Goal: Task Accomplishment & Management: Manage account settings

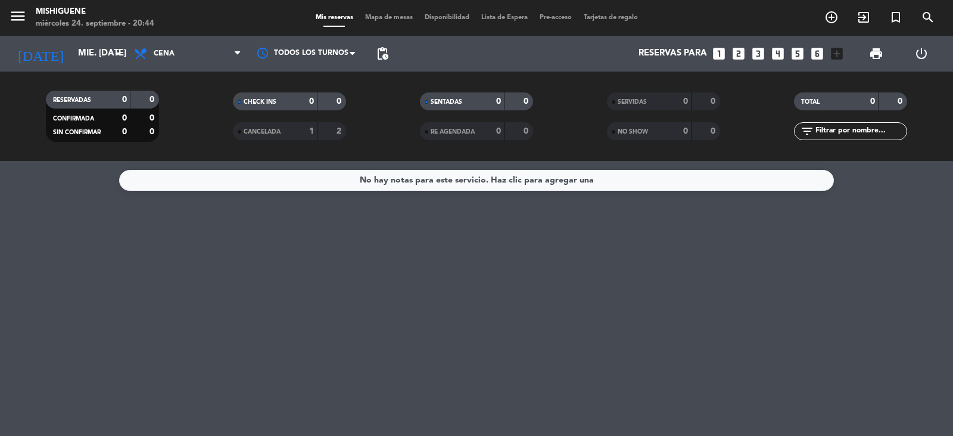
click at [816, 55] on icon "looks_6" at bounding box center [817, 53] width 15 height 15
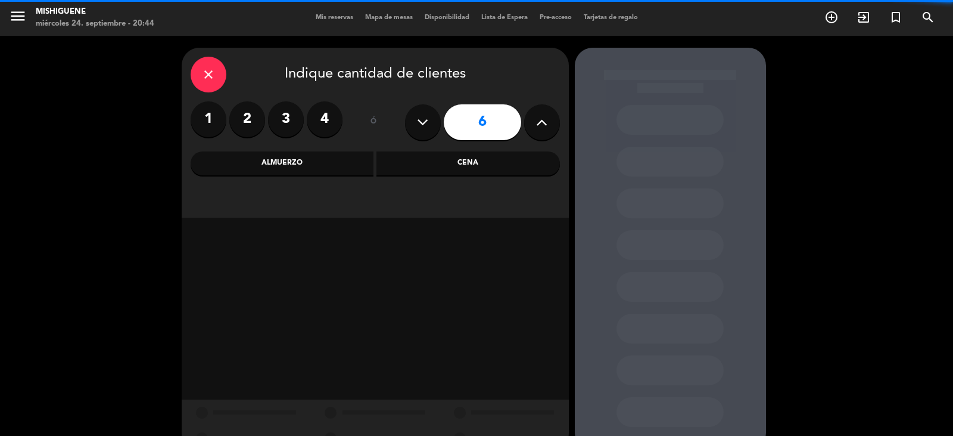
drag, startPoint x: 553, startPoint y: 119, endPoint x: 540, endPoint y: 123, distance: 14.2
click at [548, 121] on button at bounding box center [542, 122] width 36 height 36
click at [540, 123] on icon at bounding box center [541, 122] width 11 height 18
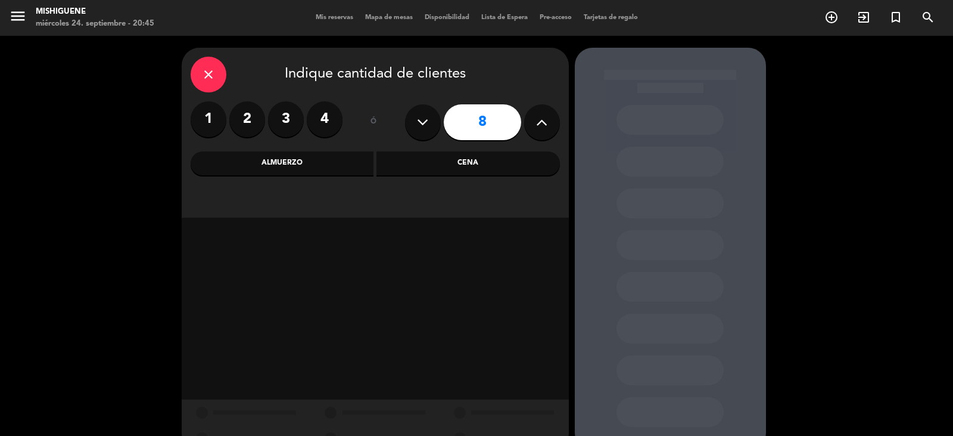
click at [540, 123] on icon at bounding box center [541, 122] width 11 height 18
click at [540, 124] on icon at bounding box center [541, 122] width 11 height 18
type input "10"
click at [500, 164] on div "Cena" at bounding box center [469, 163] width 184 height 24
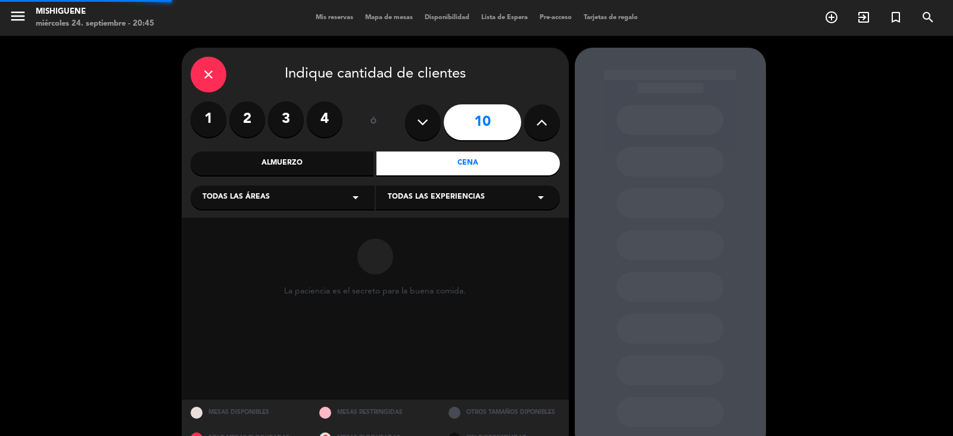
click at [301, 207] on div "Todas las áreas arrow_drop_down" at bounding box center [283, 197] width 184 height 24
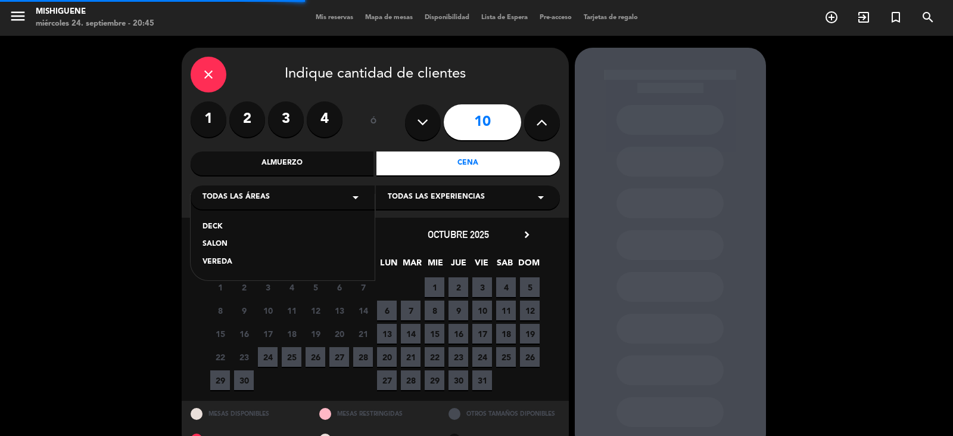
click at [259, 238] on div "DECK SALON VEREDA" at bounding box center [283, 237] width 184 height 86
click at [257, 242] on div "SALON" at bounding box center [283, 244] width 160 height 12
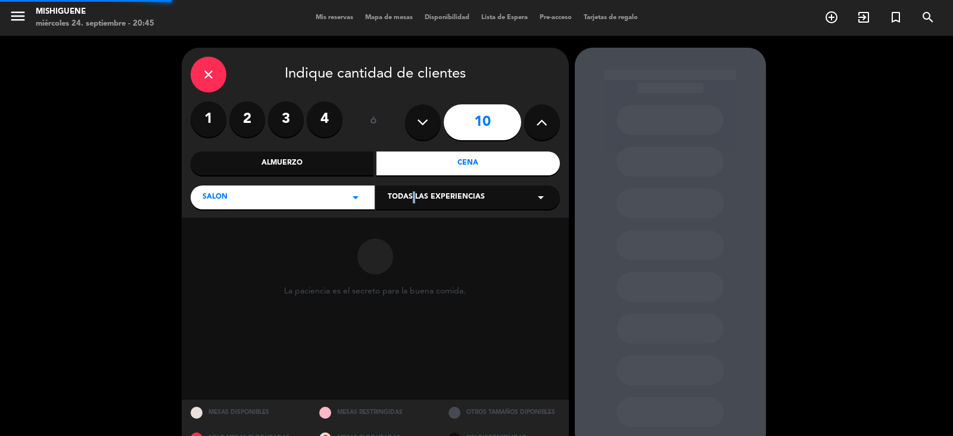
click at [411, 201] on span "Todas las experiencias" at bounding box center [436, 197] width 97 height 12
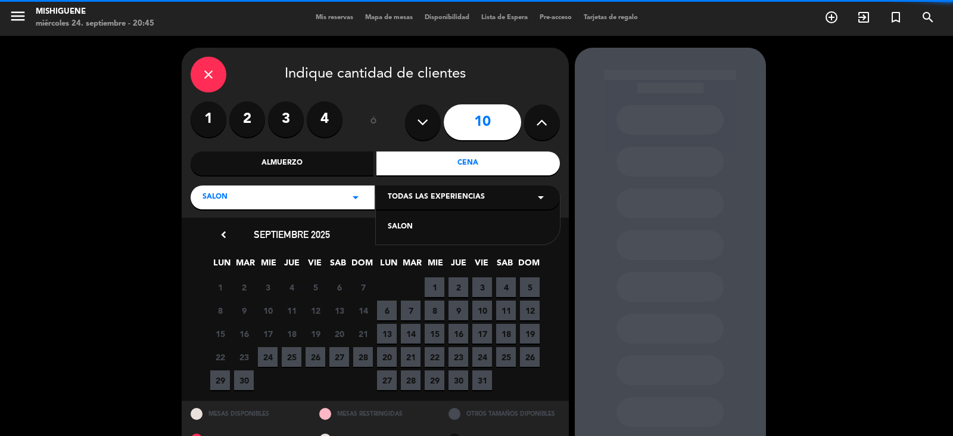
click at [405, 223] on div "SALON" at bounding box center [468, 227] width 160 height 12
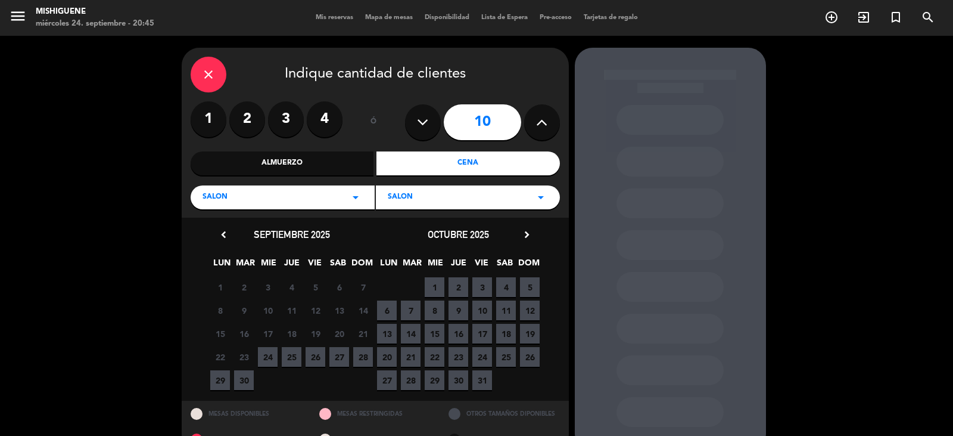
click at [523, 235] on icon "chevron_right" at bounding box center [527, 234] width 13 height 13
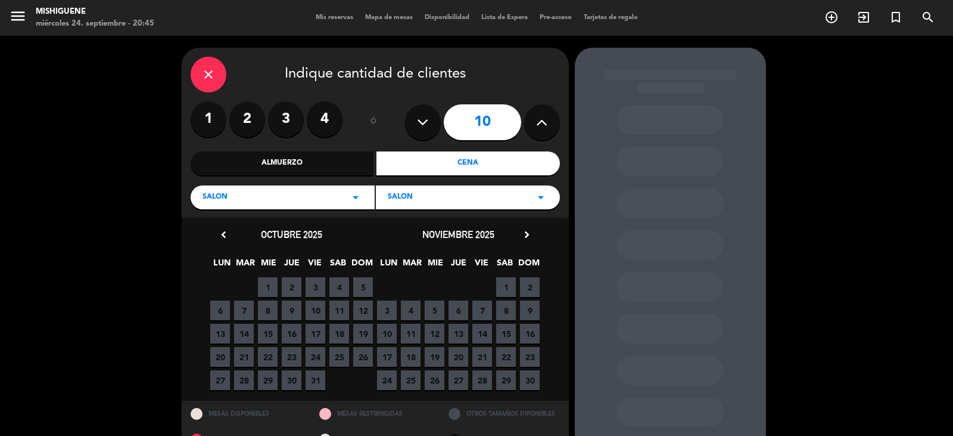
click at [503, 362] on span "22" at bounding box center [506, 357] width 20 height 20
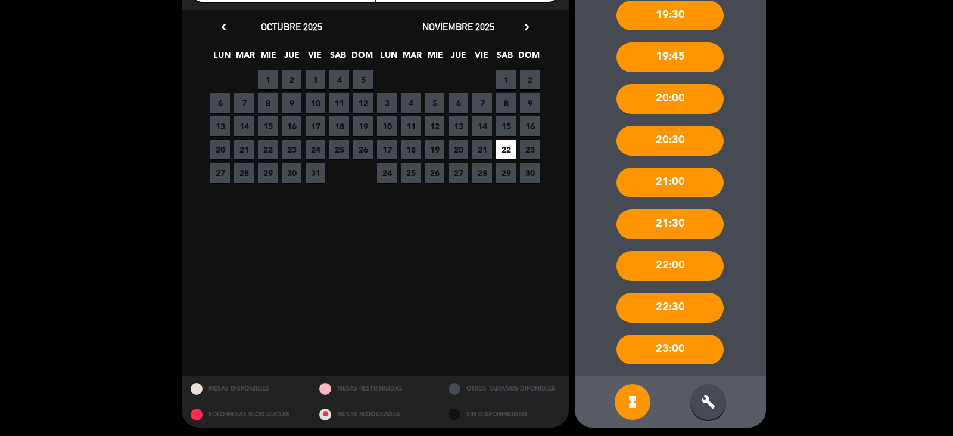
scroll to position [211, 0]
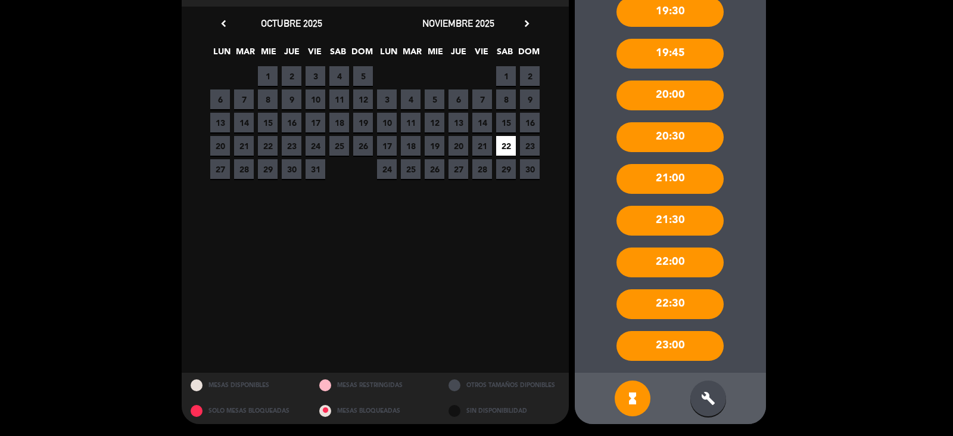
click at [696, 402] on div "build" at bounding box center [709, 398] width 36 height 36
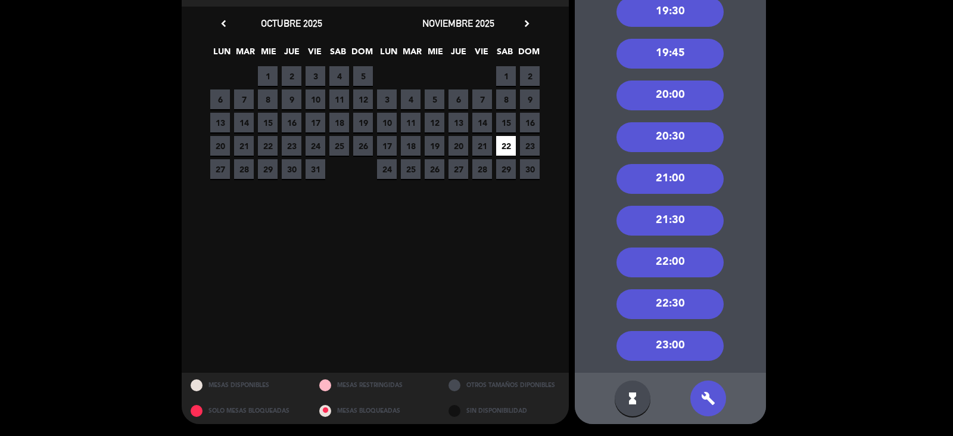
click at [676, 136] on div "20:30" at bounding box center [670, 137] width 107 height 30
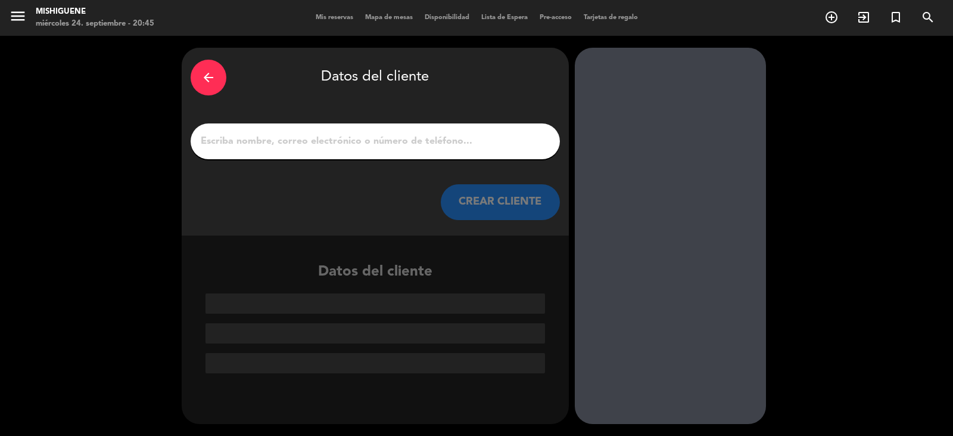
click at [416, 154] on div at bounding box center [375, 141] width 369 height 36
click at [416, 145] on input "1" at bounding box center [376, 141] width 352 height 17
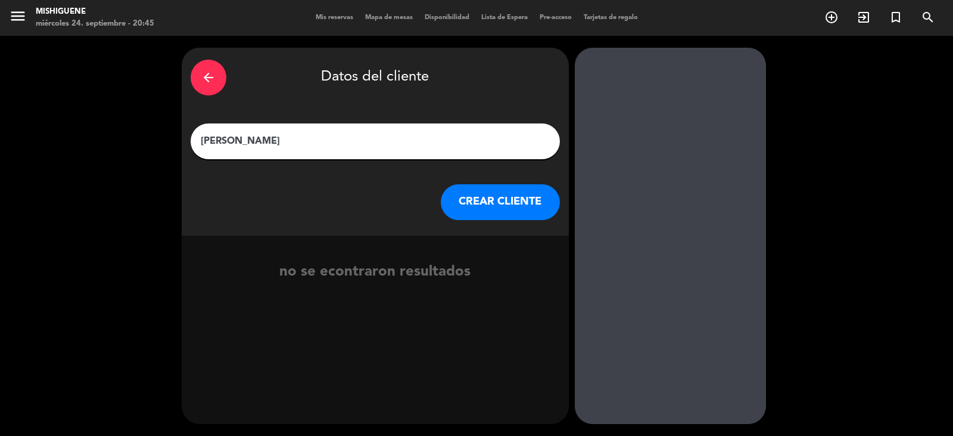
click at [205, 142] on input "[PERSON_NAME]" at bounding box center [376, 141] width 352 height 17
click at [273, 144] on input "[PERSON_NAME]" at bounding box center [376, 141] width 352 height 17
click at [237, 139] on input "[PERSON_NAME]" at bounding box center [376, 141] width 352 height 17
type input "[PERSON_NAME]"
click at [505, 210] on button "CREAR CLIENTE" at bounding box center [500, 202] width 119 height 36
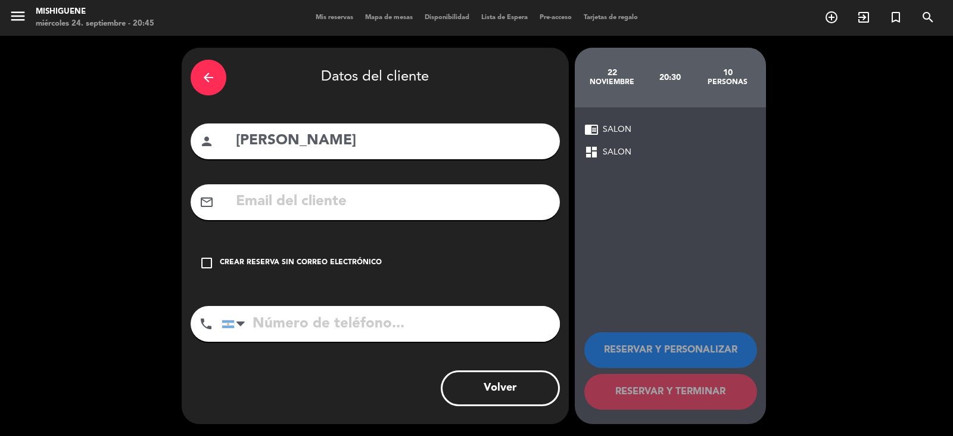
click at [352, 253] on div "check_box_outline_blank Crear reserva sin correo electrónico" at bounding box center [375, 263] width 369 height 36
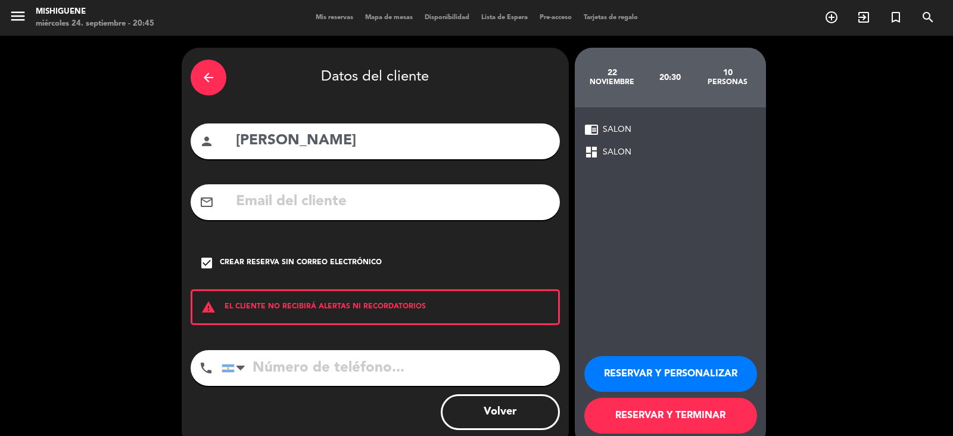
click at [316, 359] on input "tel" at bounding box center [391, 368] width 338 height 36
type input "[PHONE_NUMBER]"
click at [719, 378] on button "RESERVAR Y PERSONALIZAR" at bounding box center [670, 374] width 173 height 36
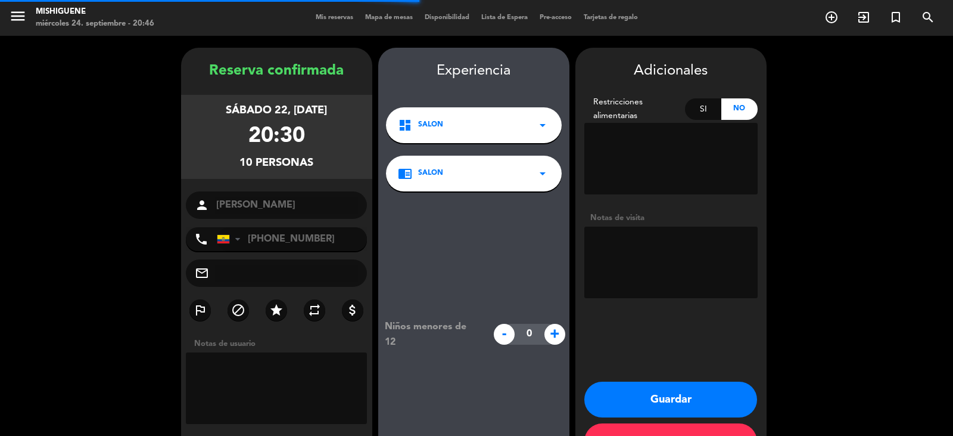
scroll to position [41, 0]
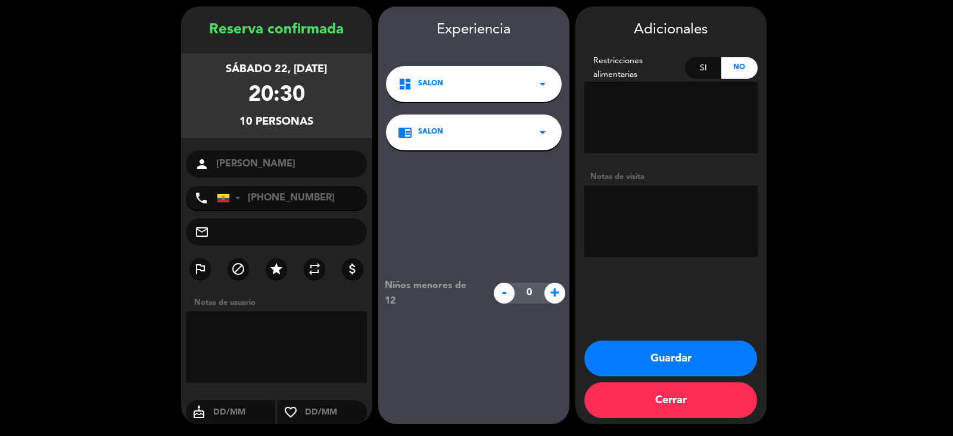
click at [707, 360] on button "Guardar" at bounding box center [670, 358] width 173 height 36
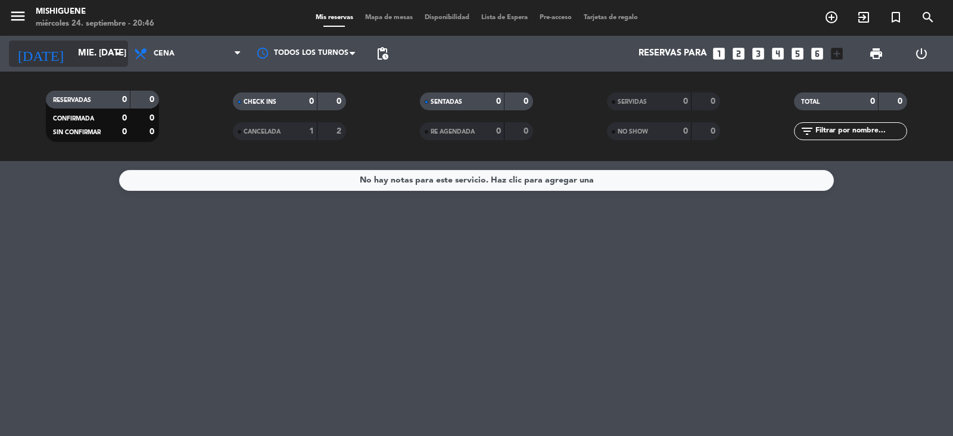
click at [96, 54] on input "mié. [DATE]" at bounding box center [129, 53] width 115 height 23
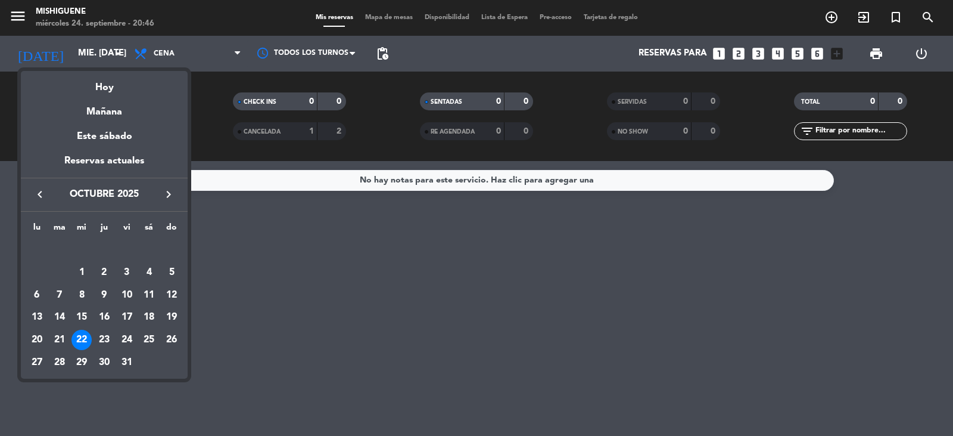
click at [164, 197] on icon "keyboard_arrow_right" at bounding box center [168, 194] width 14 height 14
click at [148, 322] on div "22" at bounding box center [149, 317] width 20 height 20
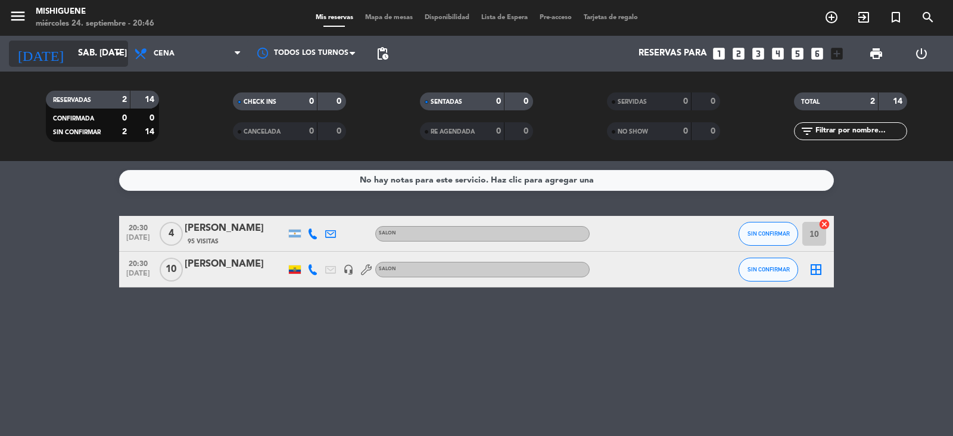
click at [89, 52] on input "sáb. [DATE]" at bounding box center [129, 53] width 115 height 23
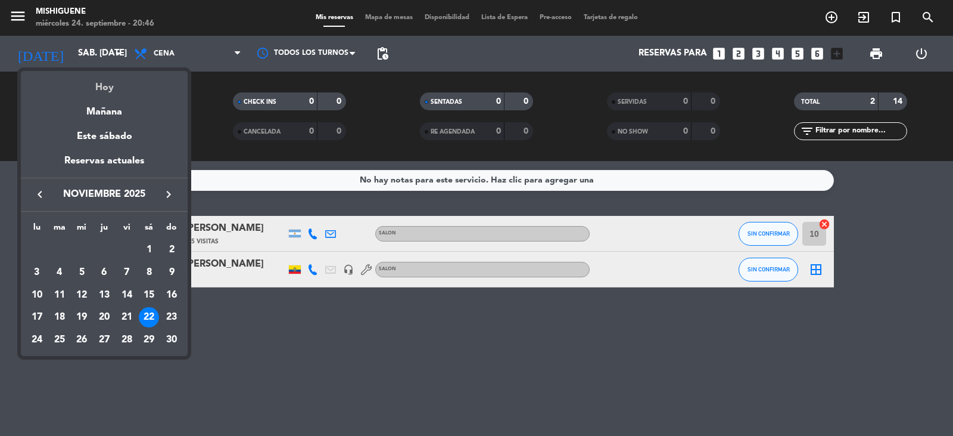
click at [84, 91] on div "Hoy" at bounding box center [104, 83] width 167 height 24
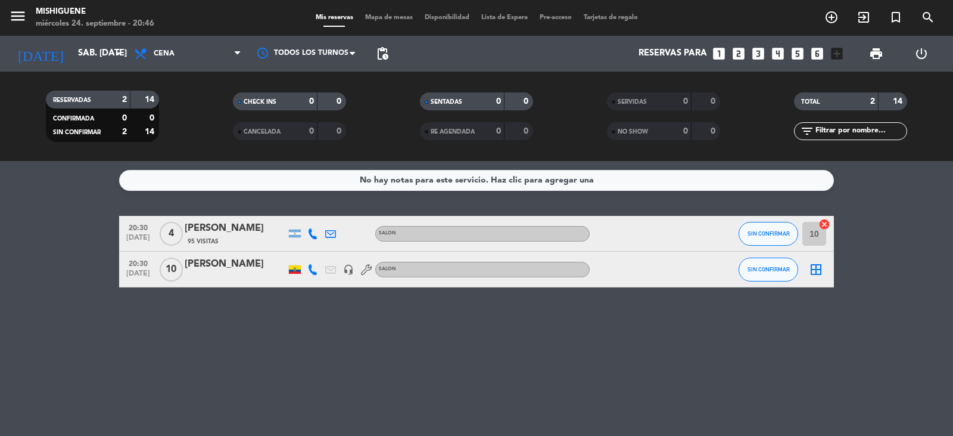
type input "mié. [DATE]"
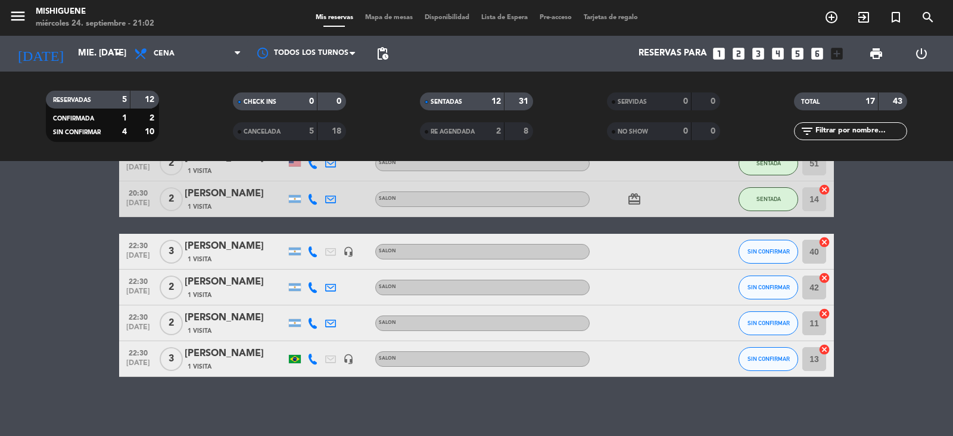
scroll to position [481, 0]
click at [241, 281] on div "[PERSON_NAME]" at bounding box center [235, 280] width 101 height 15
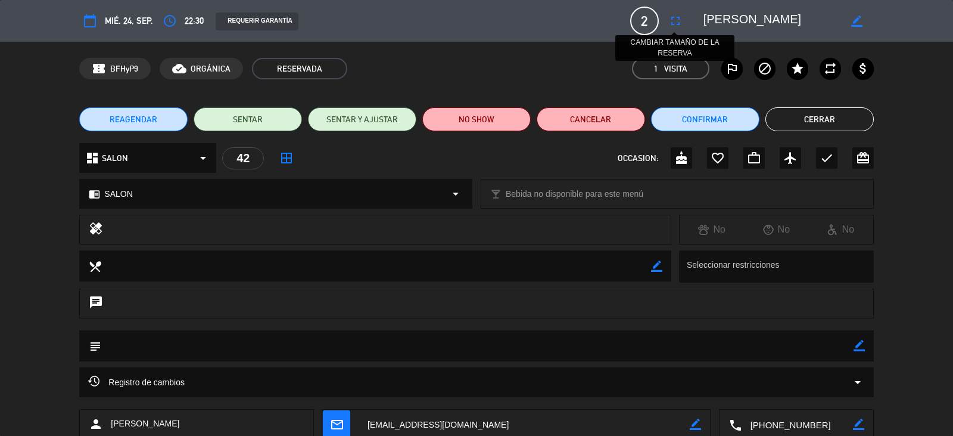
click at [676, 27] on icon "fullscreen" at bounding box center [675, 21] width 14 height 14
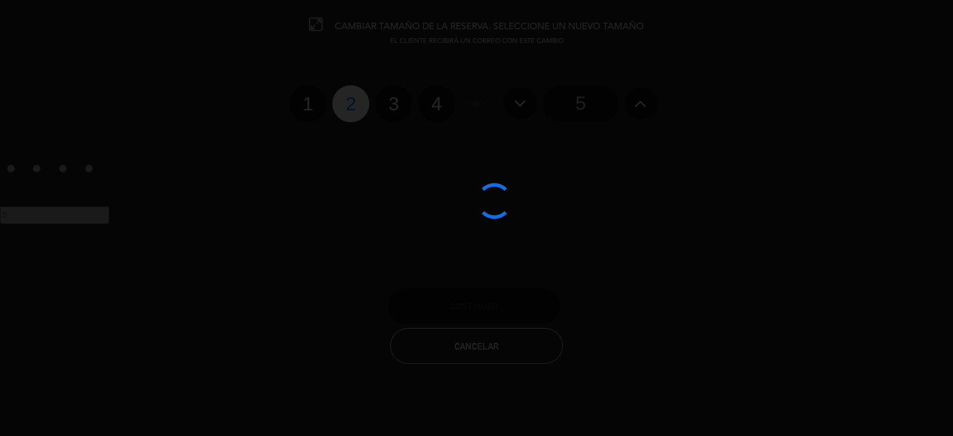
click at [422, 108] on div at bounding box center [476, 218] width 953 height 436
click at [427, 100] on div at bounding box center [476, 218] width 953 height 436
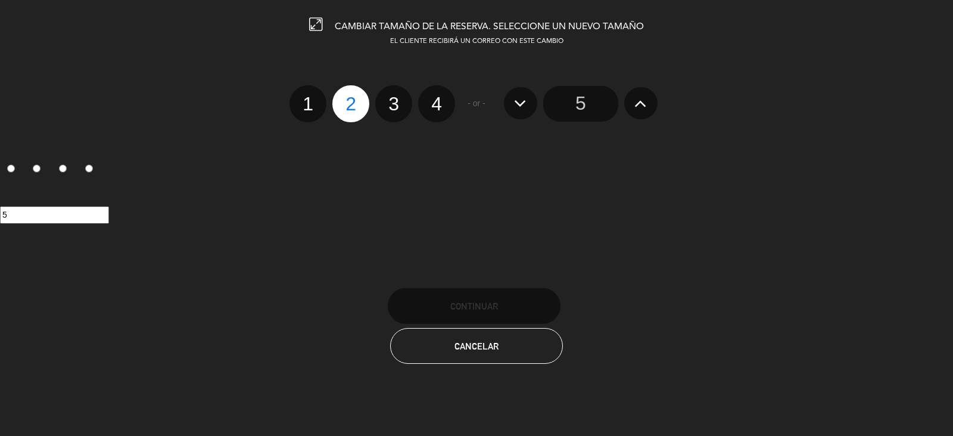
click at [440, 110] on label "4" at bounding box center [436, 103] width 37 height 37
click at [439, 97] on input "4" at bounding box center [435, 93] width 8 height 8
radio input "true"
radio input "false"
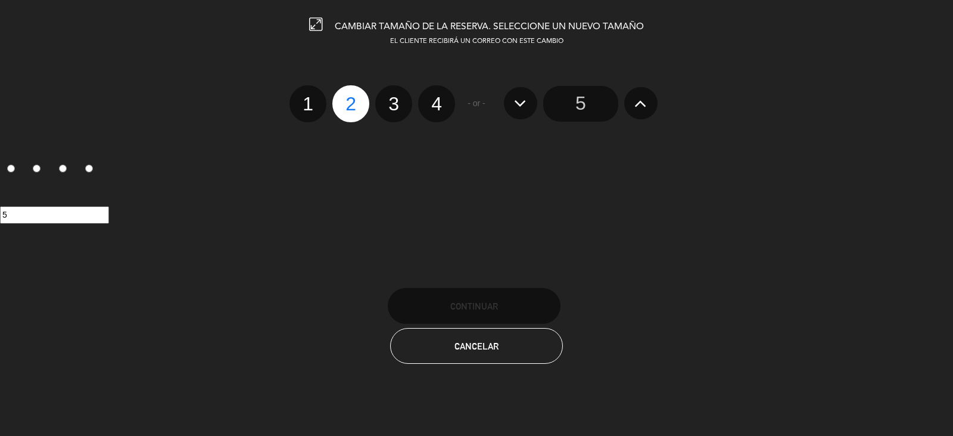
radio input "false"
radio input "true"
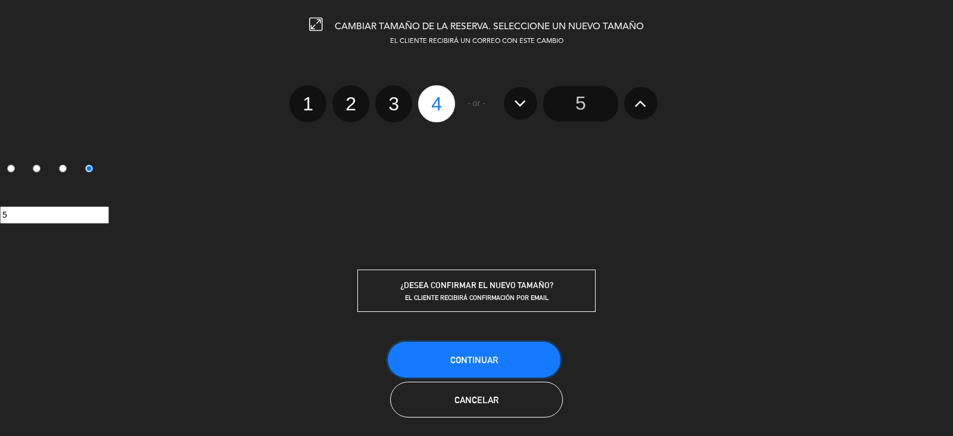
click at [468, 361] on span "Continuar" at bounding box center [474, 359] width 48 height 10
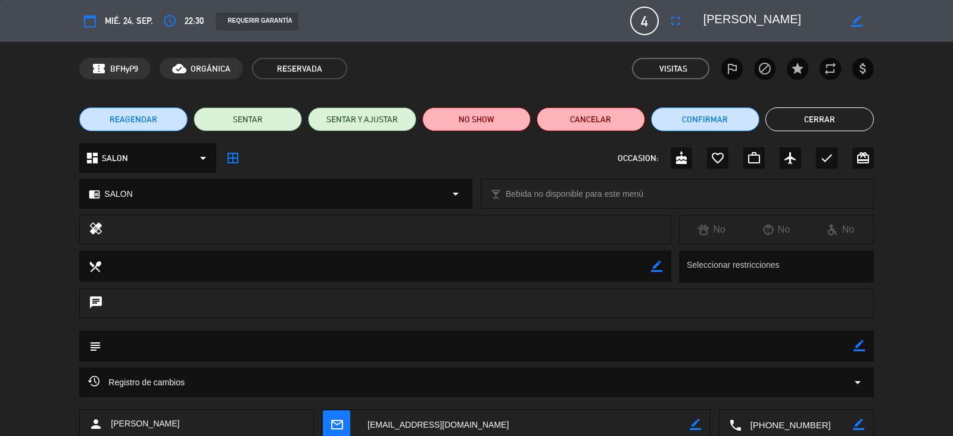
click at [817, 122] on button "Cerrar" at bounding box center [820, 119] width 108 height 24
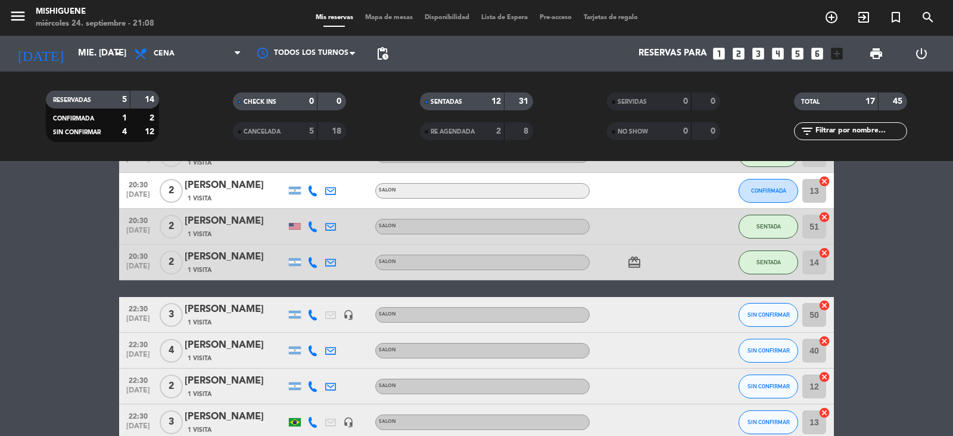
scroll to position [357, 0]
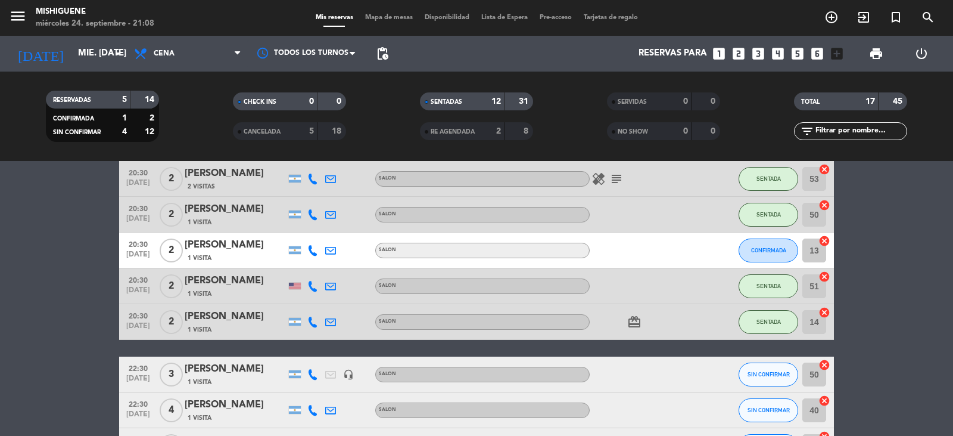
click at [240, 251] on div "[PERSON_NAME]" at bounding box center [235, 244] width 101 height 15
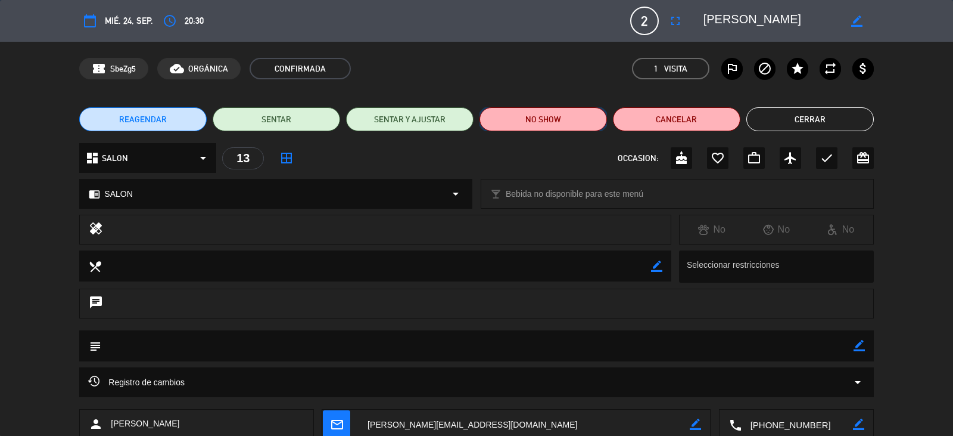
click at [590, 121] on button "NO SHOW" at bounding box center [543, 119] width 127 height 24
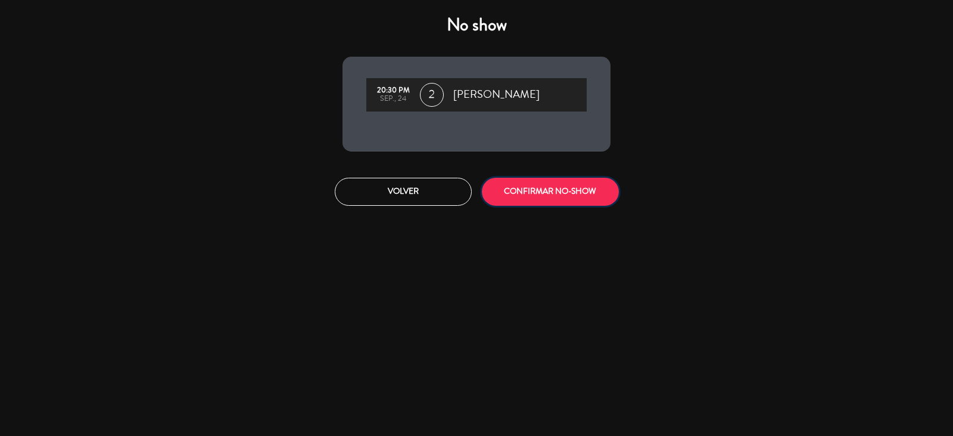
click at [507, 191] on button "CONFIRMAR NO-SHOW" at bounding box center [550, 192] width 137 height 28
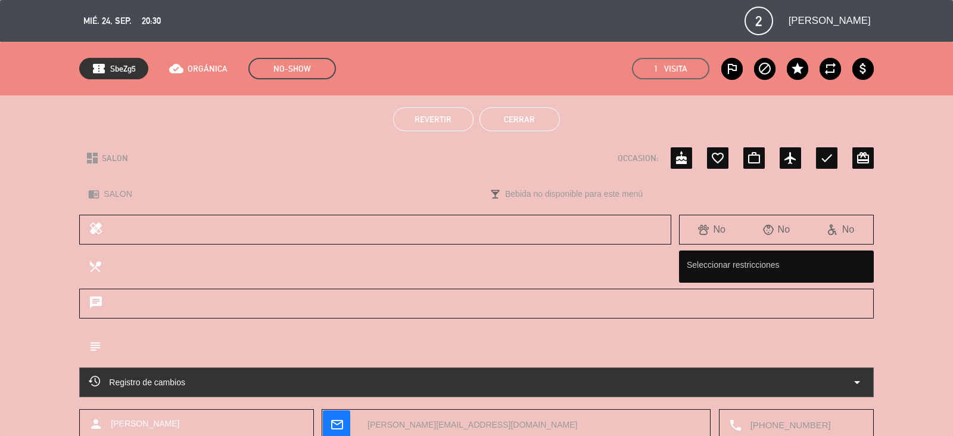
click at [540, 116] on button "Cerrar" at bounding box center [520, 119] width 80 height 24
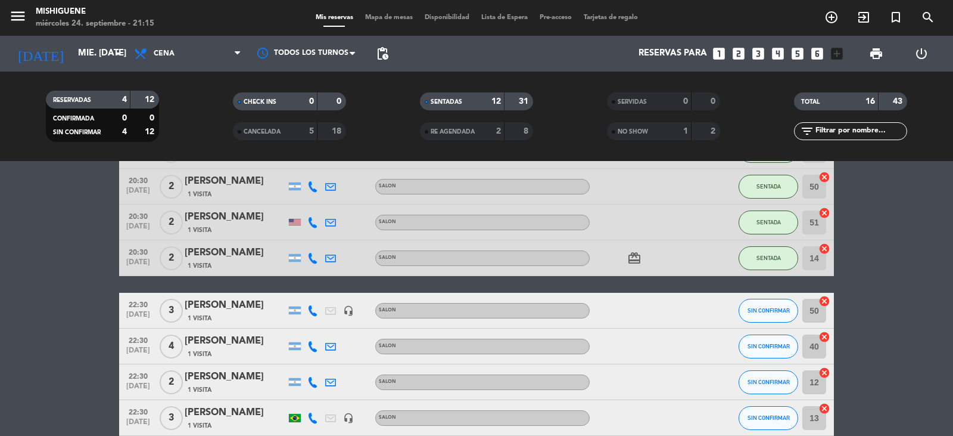
scroll to position [445, 0]
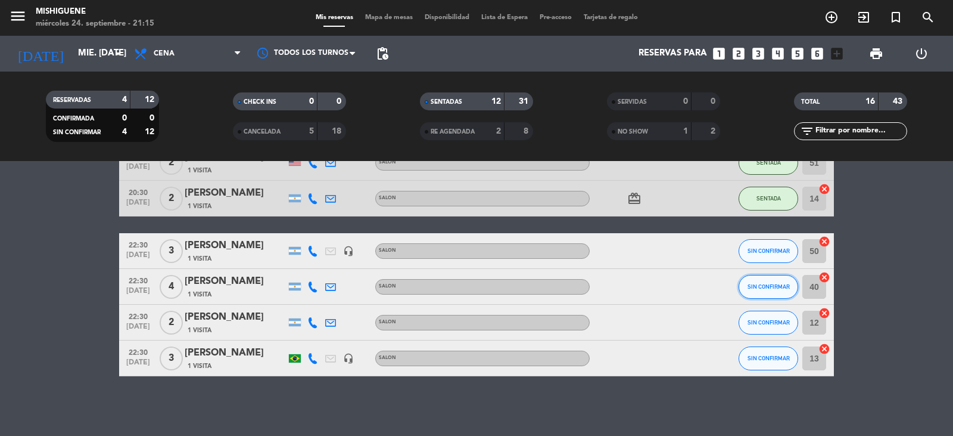
click at [747, 292] on button "SIN CONFIRMAR" at bounding box center [769, 287] width 60 height 24
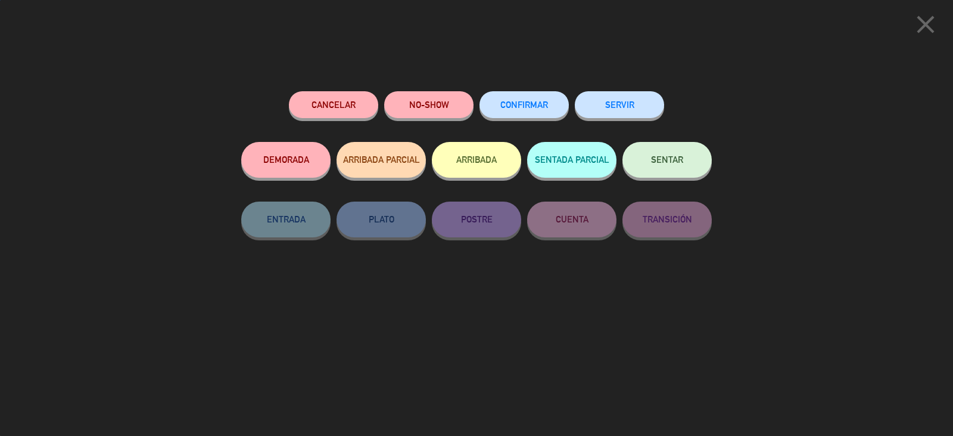
click at [500, 99] on button "CONFIRMAR" at bounding box center [524, 104] width 89 height 27
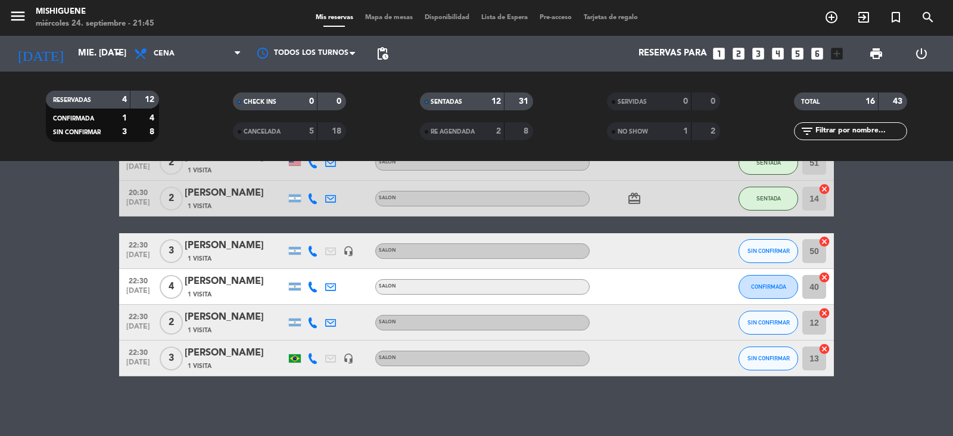
click at [314, 253] on icon at bounding box center [312, 250] width 11 height 11
click at [386, 50] on span "pending_actions" at bounding box center [382, 53] width 14 height 14
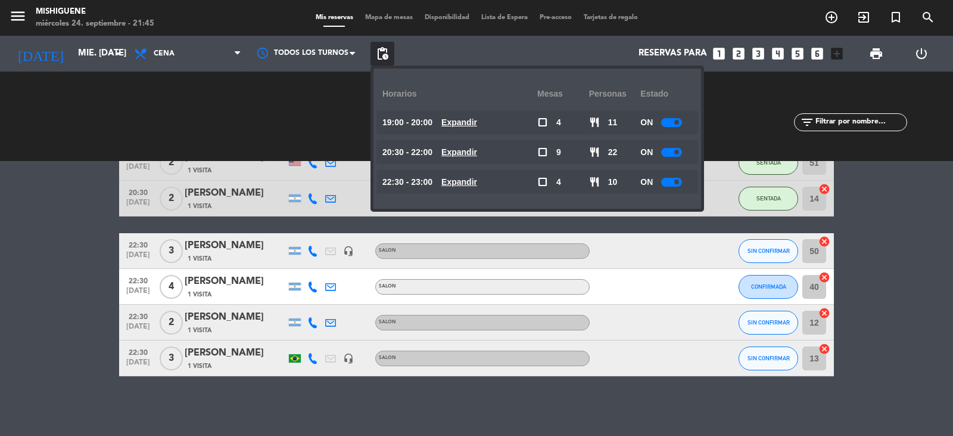
click at [386, 50] on span "pending_actions" at bounding box center [382, 53] width 14 height 14
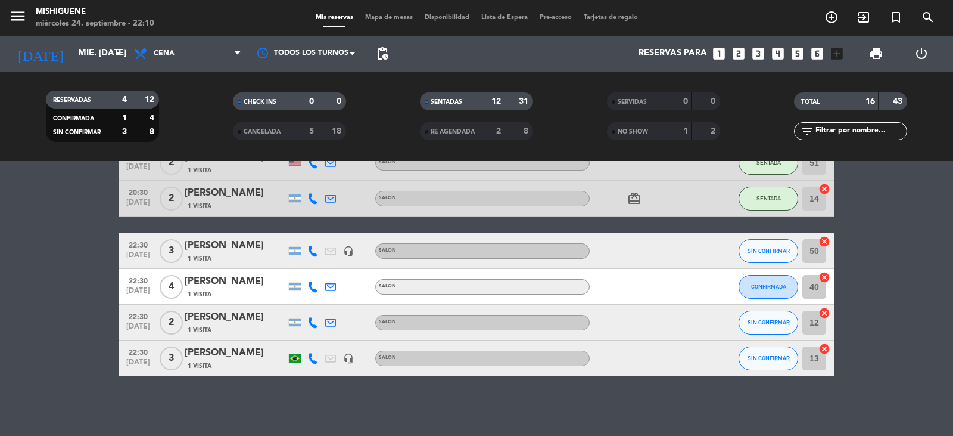
scroll to position [385, 0]
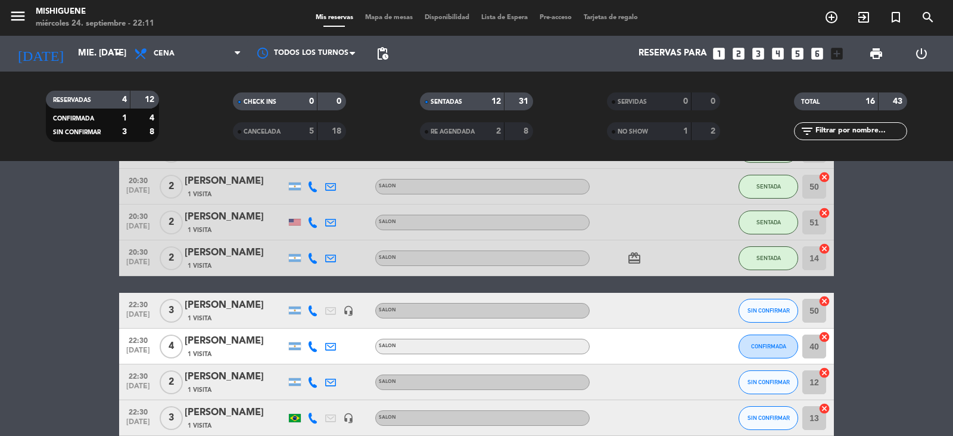
drag, startPoint x: 324, startPoint y: 227, endPoint x: 334, endPoint y: 219, distance: 13.1
click at [324, 227] on div at bounding box center [331, 221] width 18 height 35
click at [340, 214] on div at bounding box center [349, 221] width 18 height 35
click at [335, 220] on div at bounding box center [331, 221] width 18 height 35
click at [332, 220] on icon at bounding box center [330, 222] width 11 height 11
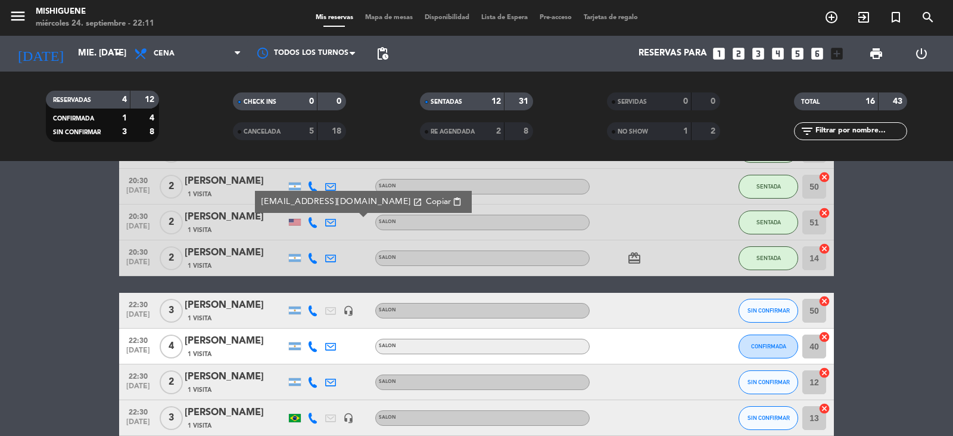
click at [331, 223] on icon at bounding box center [330, 222] width 11 height 11
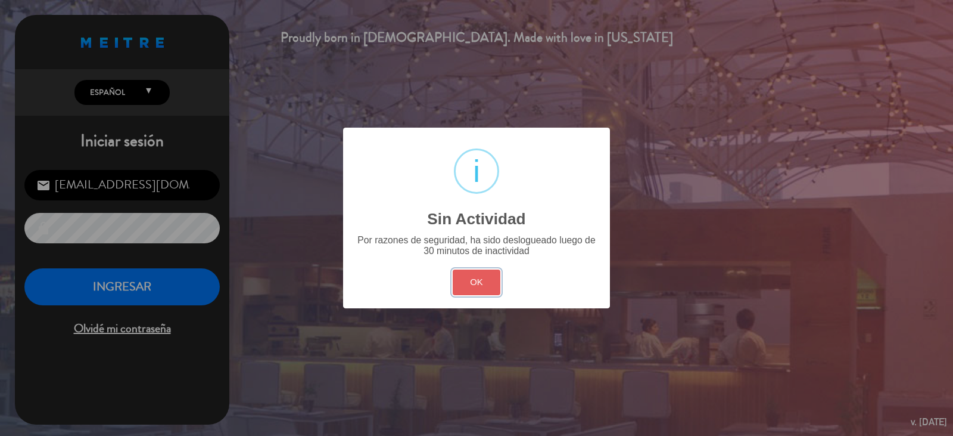
click at [466, 278] on button "OK" at bounding box center [477, 282] width 48 height 26
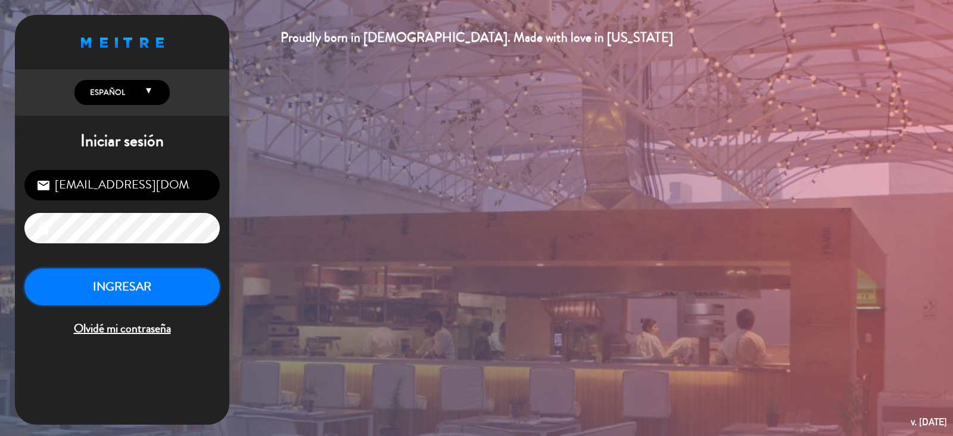
click at [160, 290] on button "INGRESAR" at bounding box center [121, 287] width 195 height 38
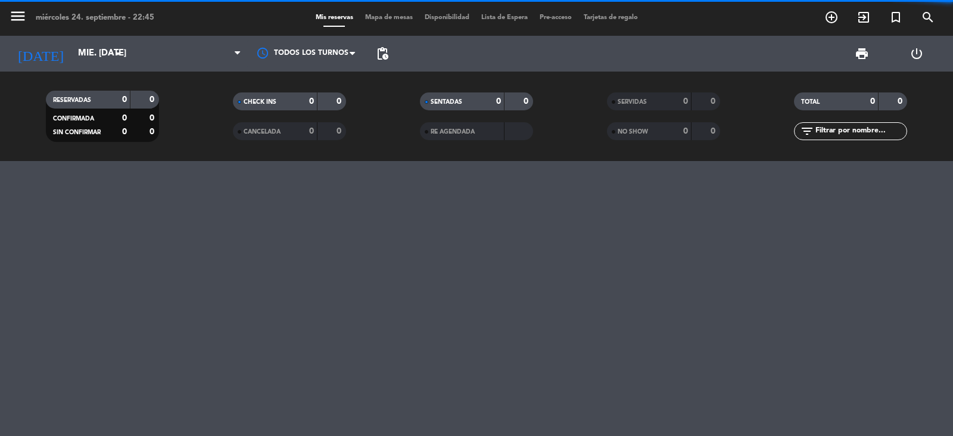
click at [82, 83] on div "RESERVADAS 0 0 CONFIRMADA 0 0 SIN CONFIRMAR 0 0 CHECK INS 0 0 CANCELADA 0 0 SEN…" at bounding box center [476, 115] width 953 height 89
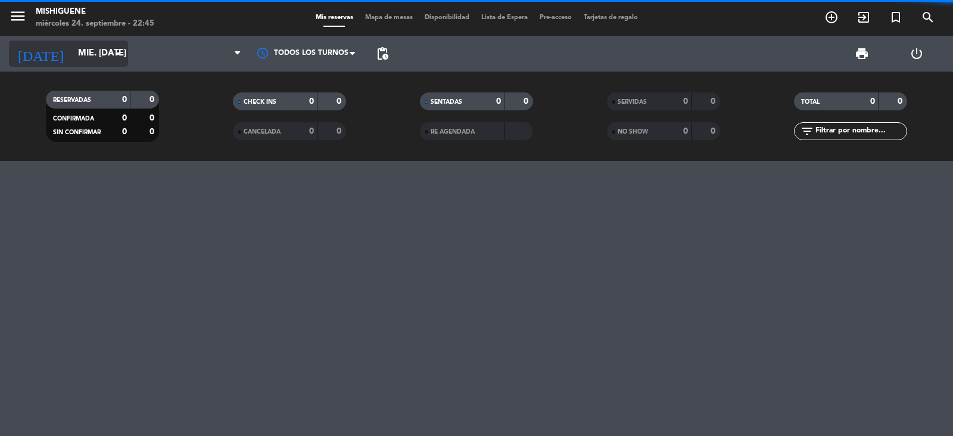
click at [74, 55] on input "mié. [DATE]" at bounding box center [129, 53] width 115 height 23
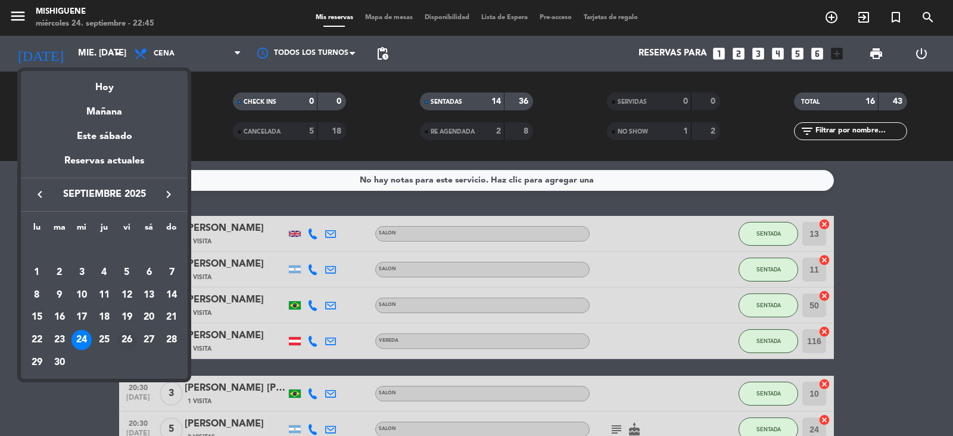
click at [131, 341] on div "26" at bounding box center [127, 339] width 20 height 20
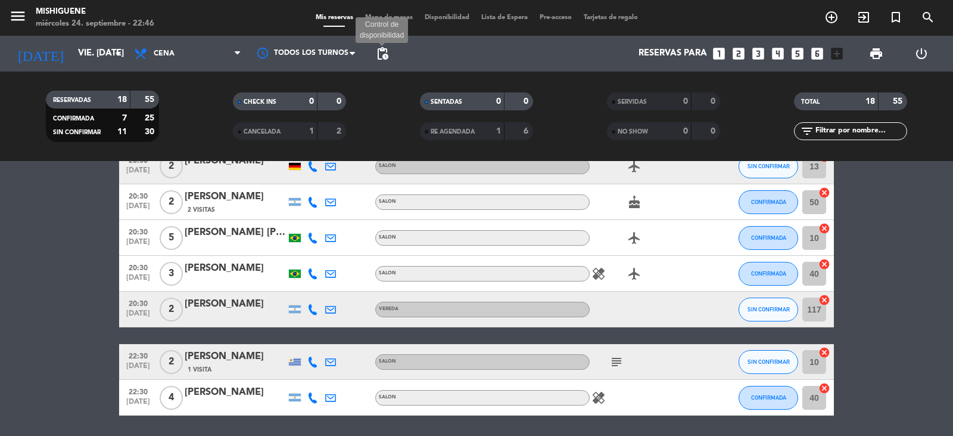
scroll to position [457, 0]
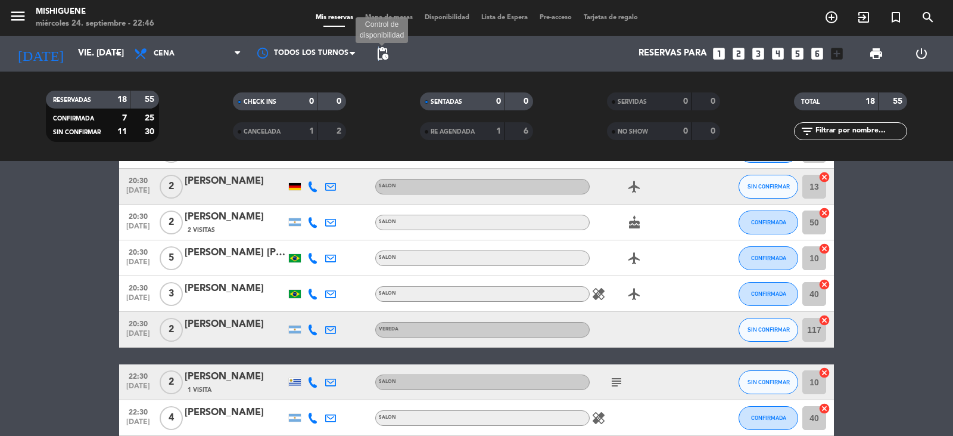
drag, startPoint x: 379, startPoint y: 46, endPoint x: 385, endPoint y: 54, distance: 9.3
click at [380, 48] on span "pending_actions" at bounding box center [382, 53] width 14 height 14
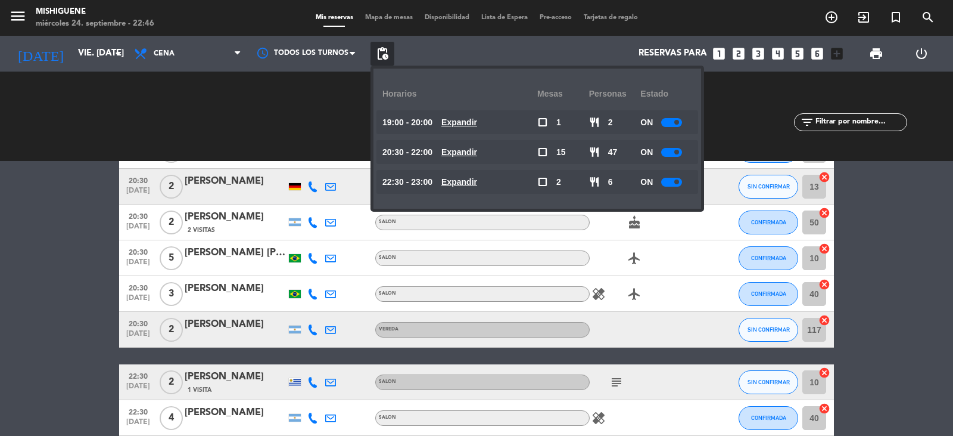
click at [675, 152] on div at bounding box center [671, 152] width 21 height 9
click at [675, 152] on div at bounding box center [675, 152] width 21 height 9
click at [387, 55] on span "pending_actions" at bounding box center [382, 53] width 14 height 14
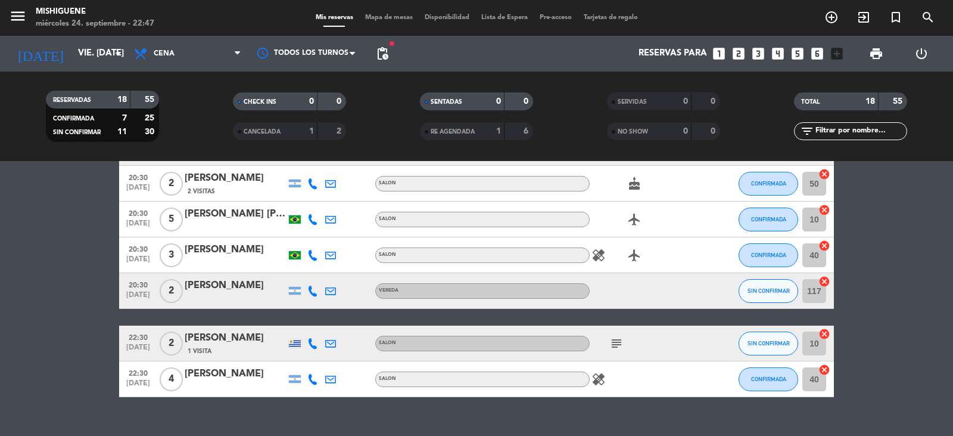
scroll to position [517, 0]
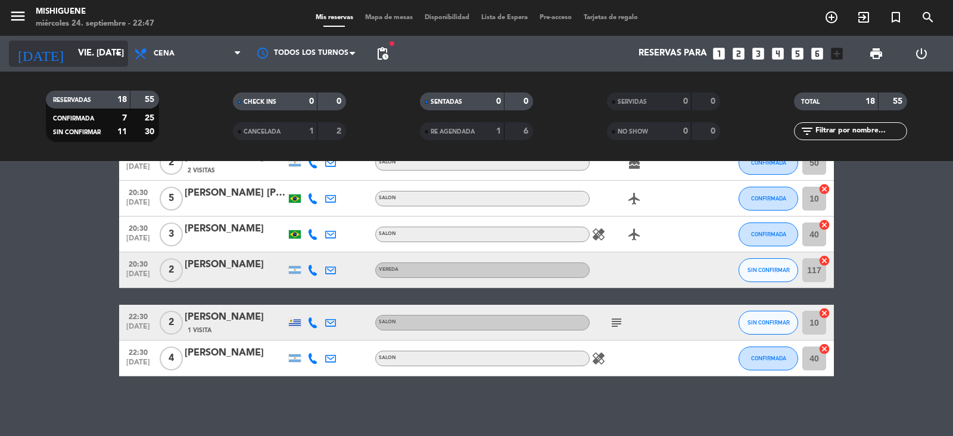
click at [72, 55] on input "vie. [DATE]" at bounding box center [129, 53] width 115 height 23
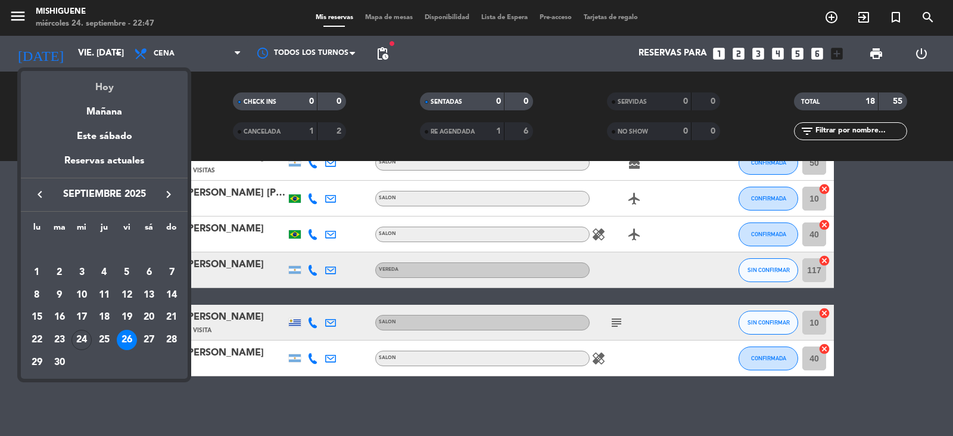
click at [76, 80] on div "Hoy" at bounding box center [104, 83] width 167 height 24
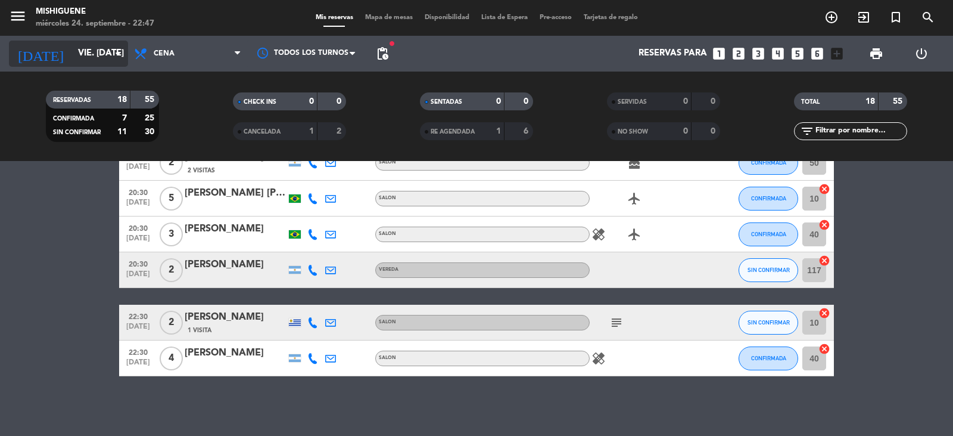
type input "mié. [DATE]"
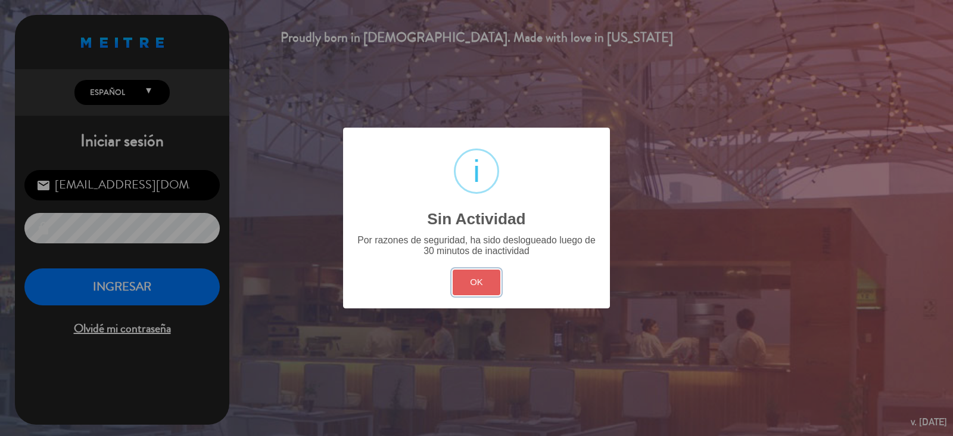
click at [484, 285] on button "OK" at bounding box center [477, 282] width 48 height 26
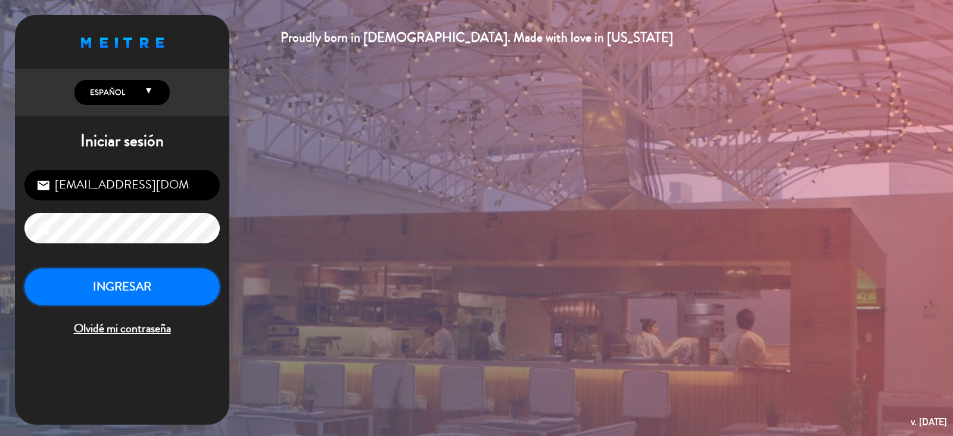
click at [142, 297] on button "INGRESAR" at bounding box center [121, 287] width 195 height 38
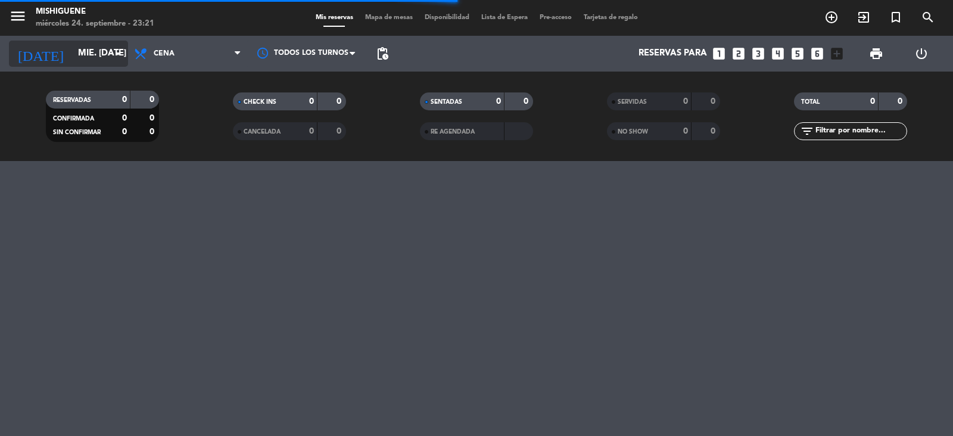
click at [97, 43] on input "mié. [DATE]" at bounding box center [129, 53] width 115 height 23
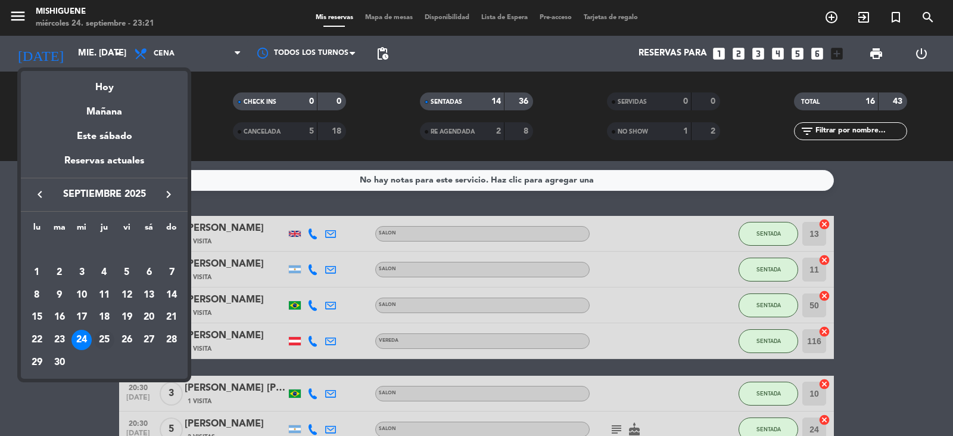
click at [107, 341] on div "25" at bounding box center [104, 339] width 20 height 20
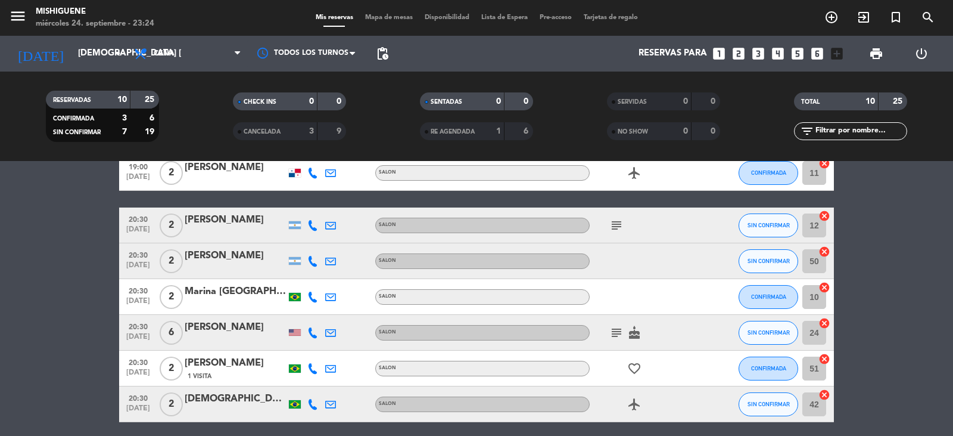
scroll to position [247, 0]
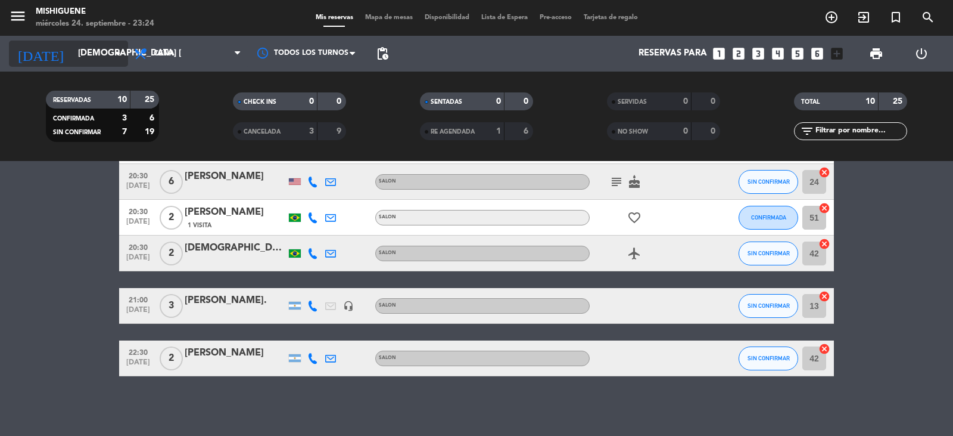
click at [72, 52] on input "[DEMOGRAPHIC_DATA] [DATE]" at bounding box center [129, 53] width 115 height 23
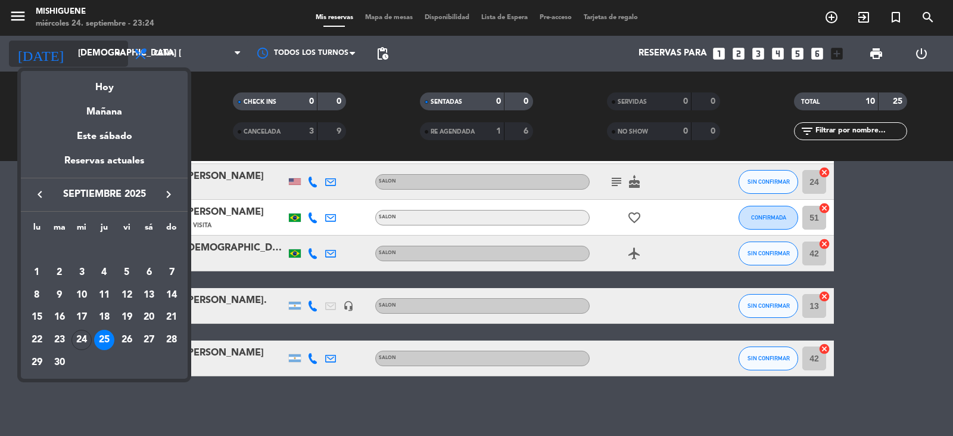
click at [71, 52] on div at bounding box center [476, 218] width 953 height 436
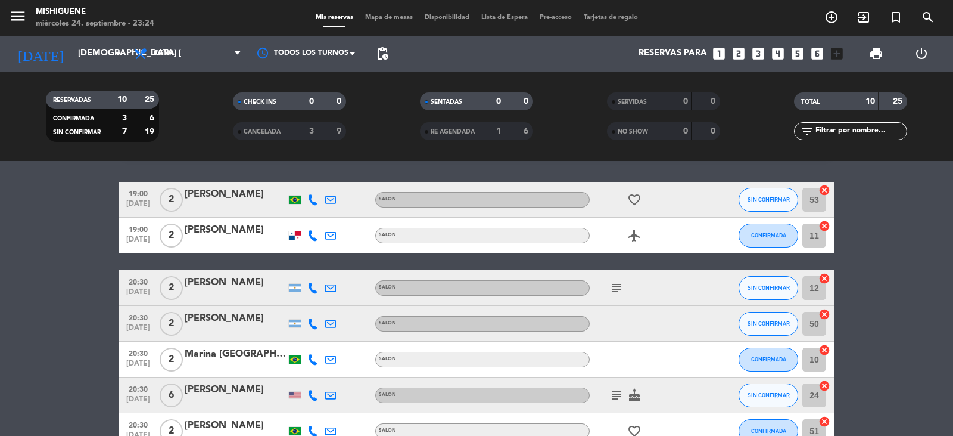
scroll to position [0, 0]
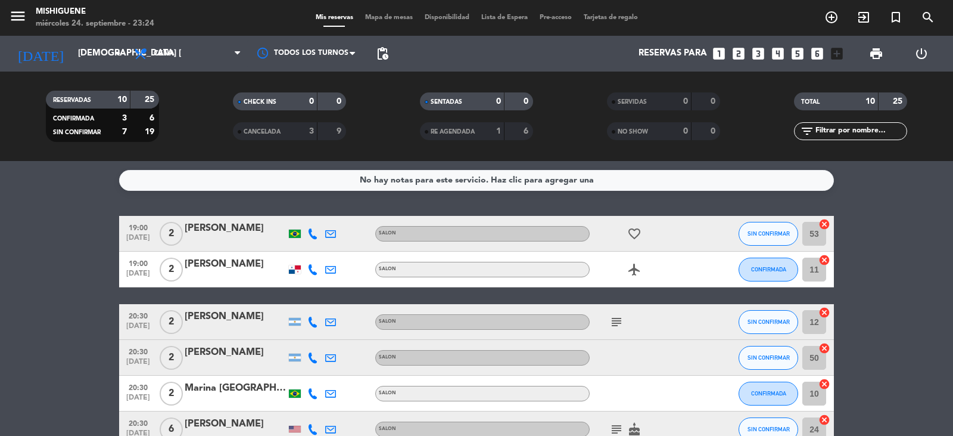
click at [619, 325] on icon "subject" at bounding box center [616, 322] width 14 height 14
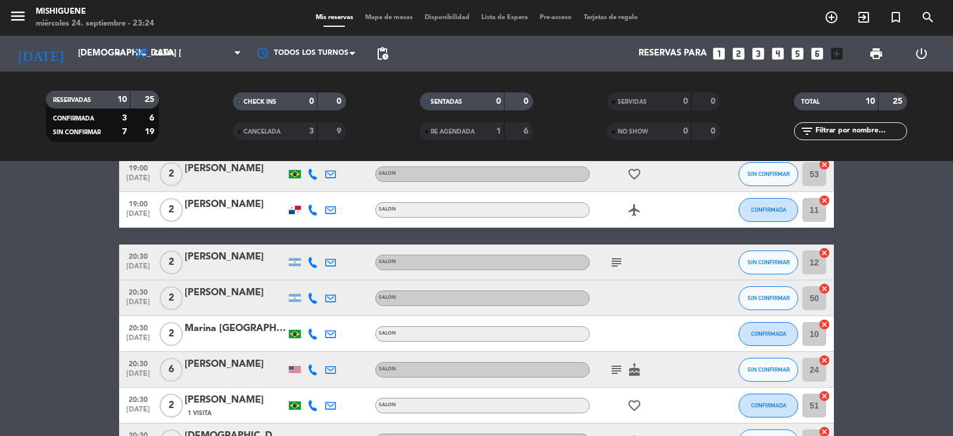
click at [618, 364] on icon "subject" at bounding box center [616, 369] width 14 height 14
click at [615, 368] on icon "subject" at bounding box center [616, 369] width 14 height 14
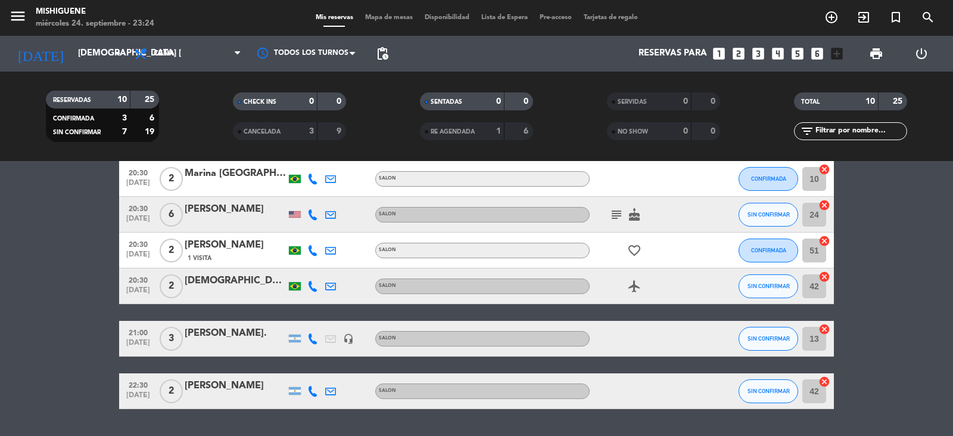
scroll to position [238, 0]
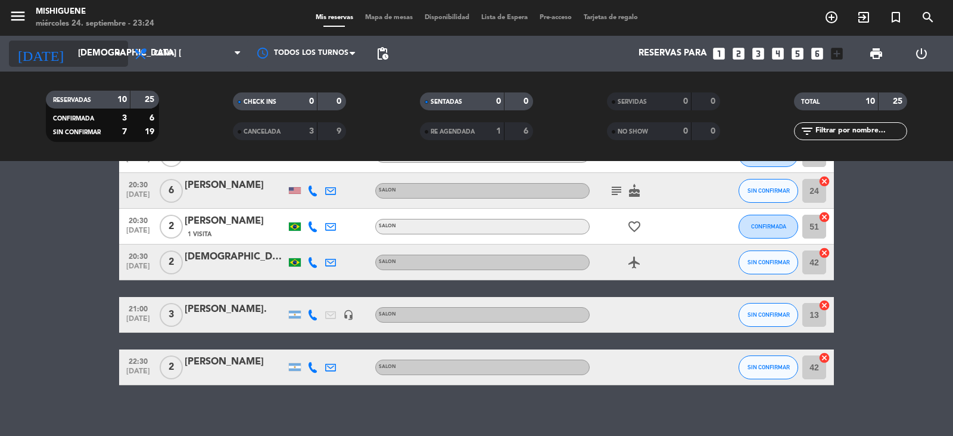
click at [72, 52] on input "[DEMOGRAPHIC_DATA] [DATE]" at bounding box center [129, 53] width 115 height 23
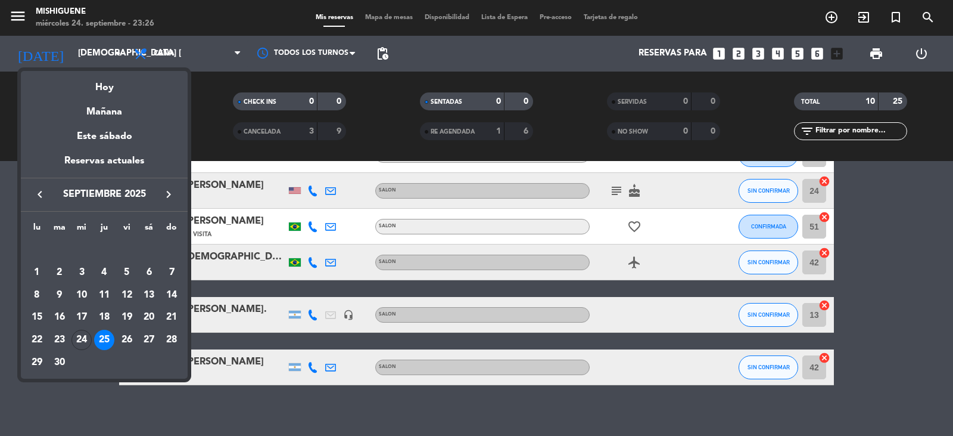
click at [105, 49] on div at bounding box center [476, 218] width 953 height 436
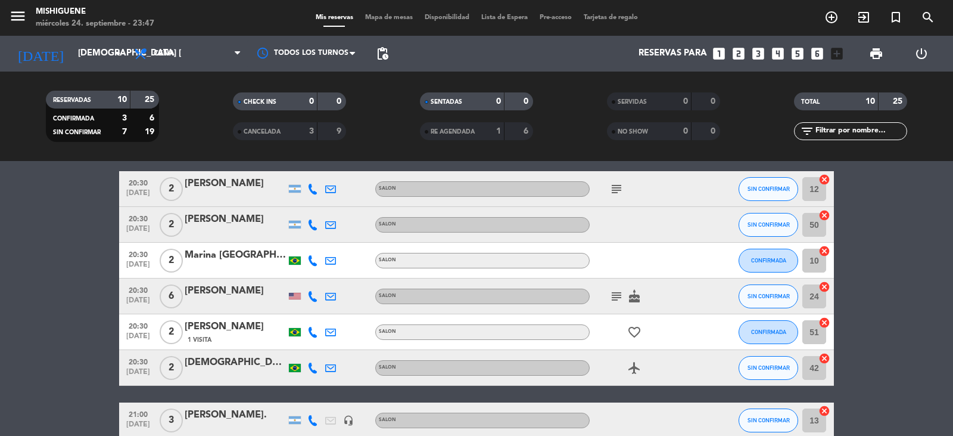
scroll to position [0, 0]
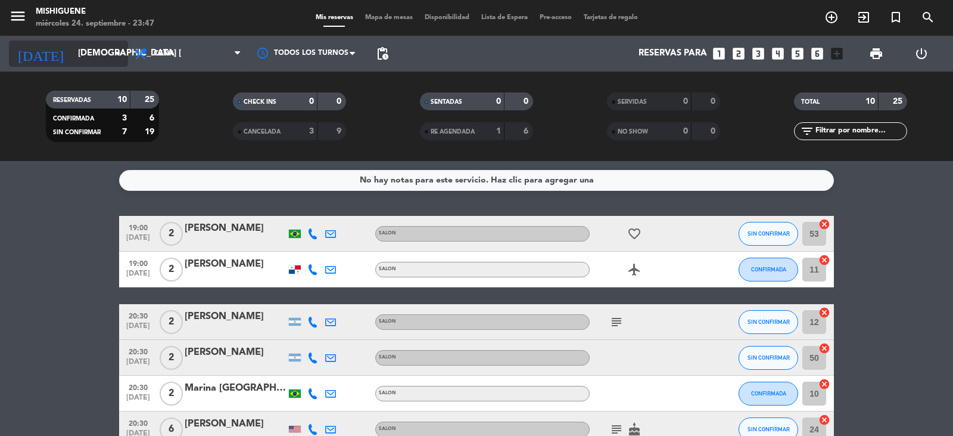
click at [92, 51] on input "[DEMOGRAPHIC_DATA] [DATE]" at bounding box center [129, 53] width 115 height 23
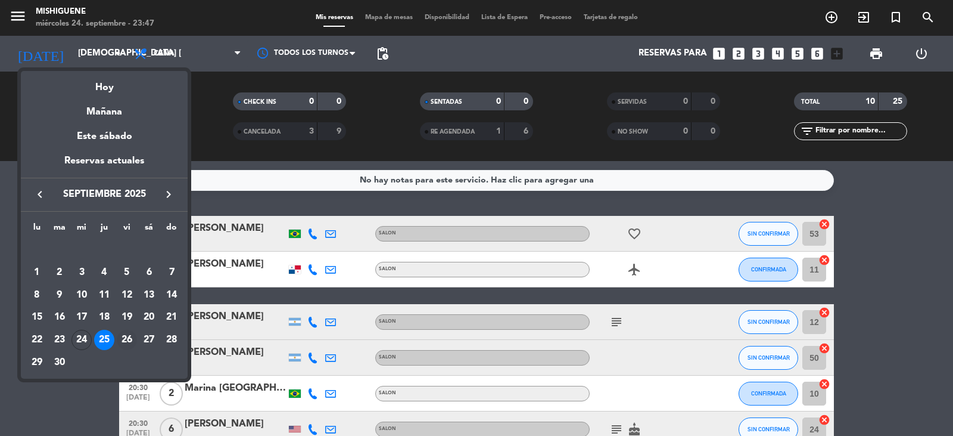
click at [133, 344] on div "26" at bounding box center [127, 339] width 20 height 20
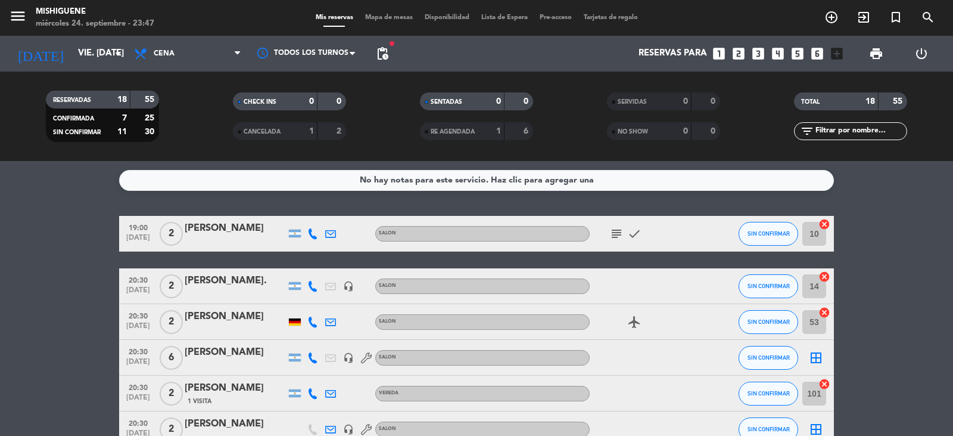
click at [84, 26] on div "miércoles 24. septiembre - 23:47" at bounding box center [95, 24] width 119 height 12
click at [86, 42] on input "vie. [DATE]" at bounding box center [129, 53] width 115 height 23
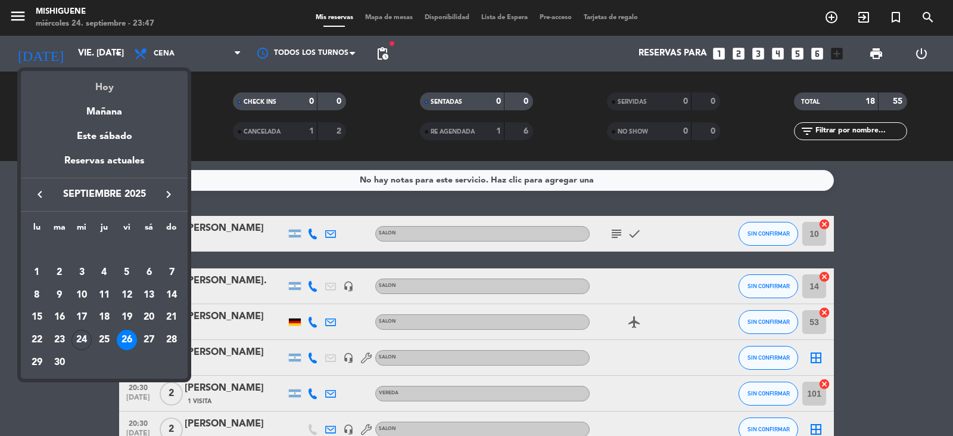
click at [95, 81] on div "Hoy" at bounding box center [104, 83] width 167 height 24
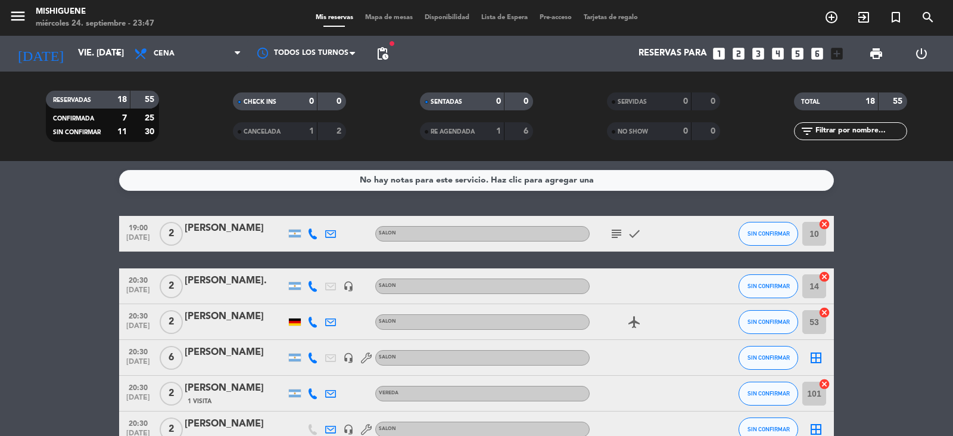
type input "mié. [DATE]"
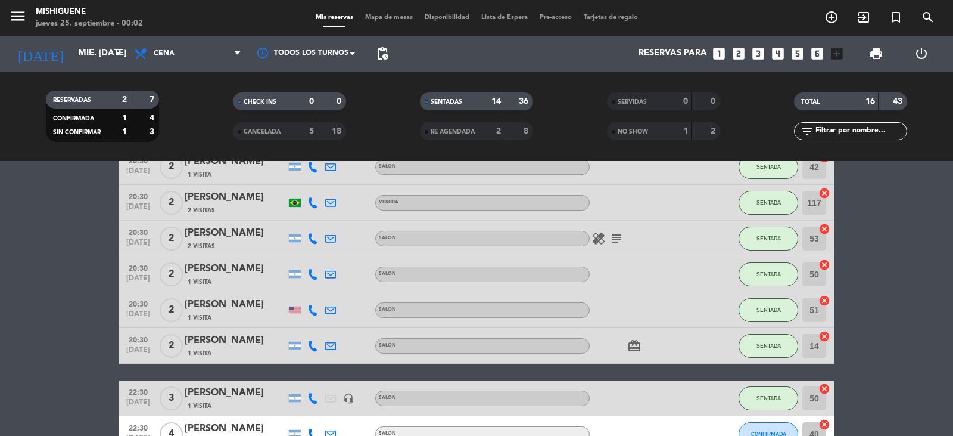
scroll to position [445, 0]
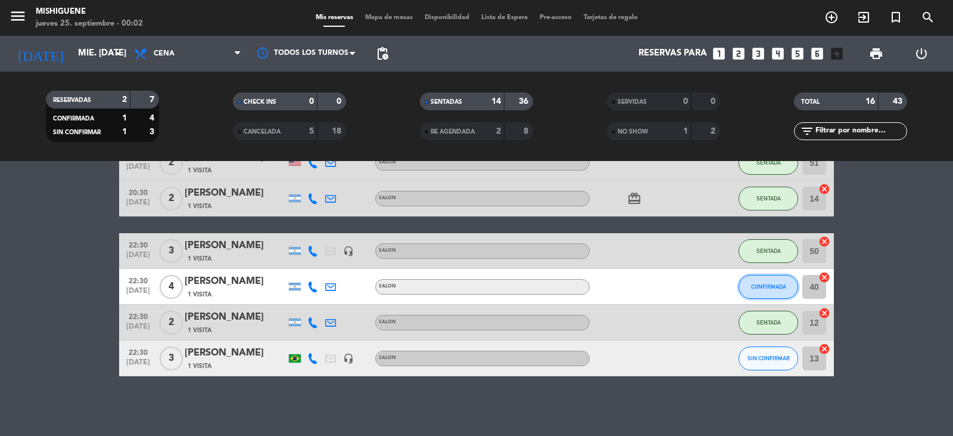
click at [780, 287] on span "CONFIRMADA" at bounding box center [768, 286] width 35 height 7
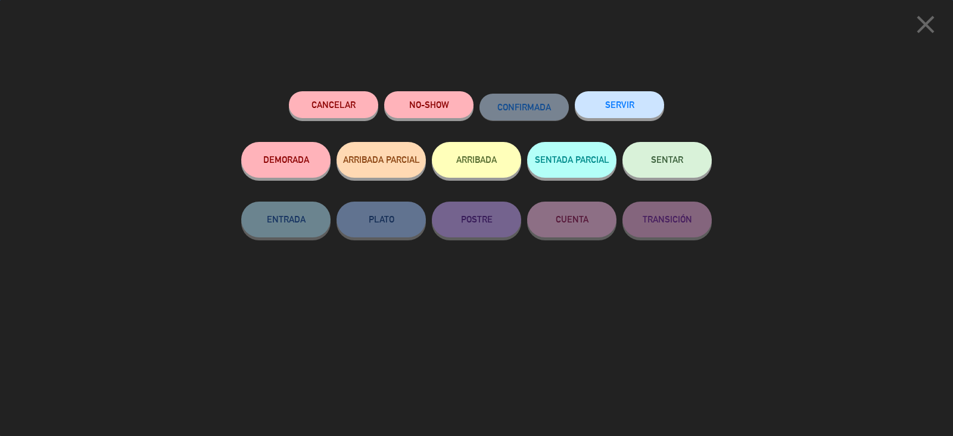
click at [688, 166] on button "SENTAR" at bounding box center [667, 160] width 89 height 36
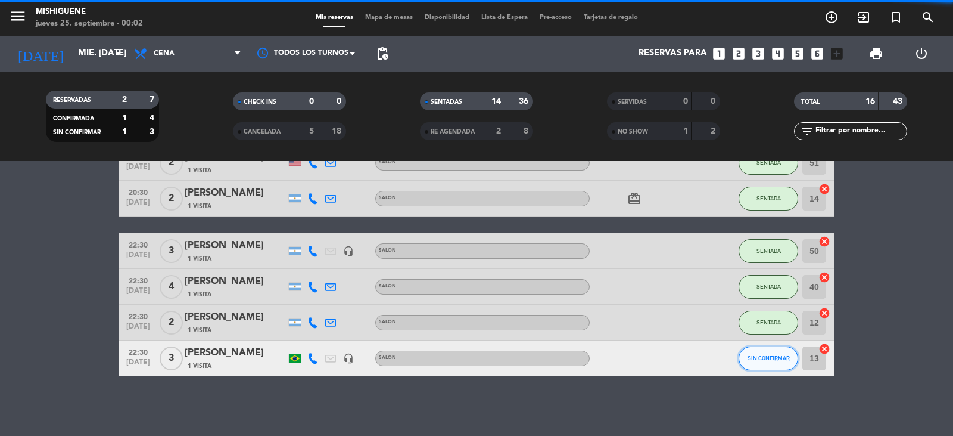
click at [769, 360] on span "SIN CONFIRMAR" at bounding box center [769, 357] width 42 height 7
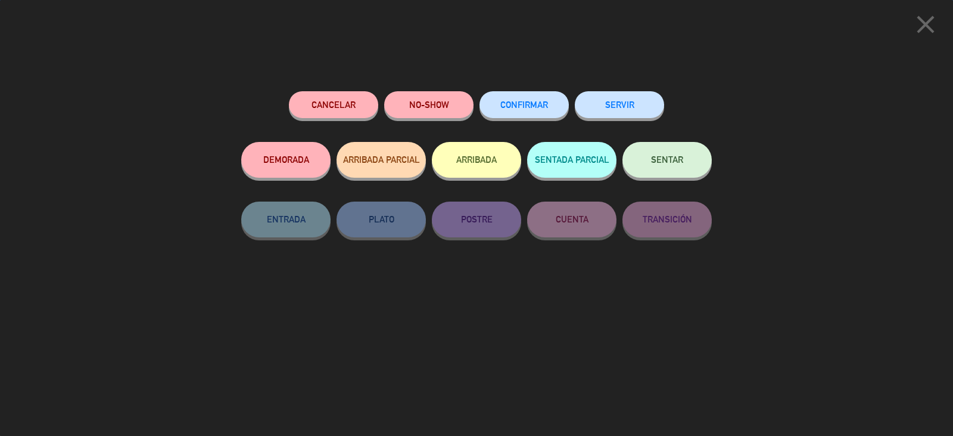
click at [660, 173] on button "SENTAR" at bounding box center [667, 160] width 89 height 36
